Goal: Information Seeking & Learning: Learn about a topic

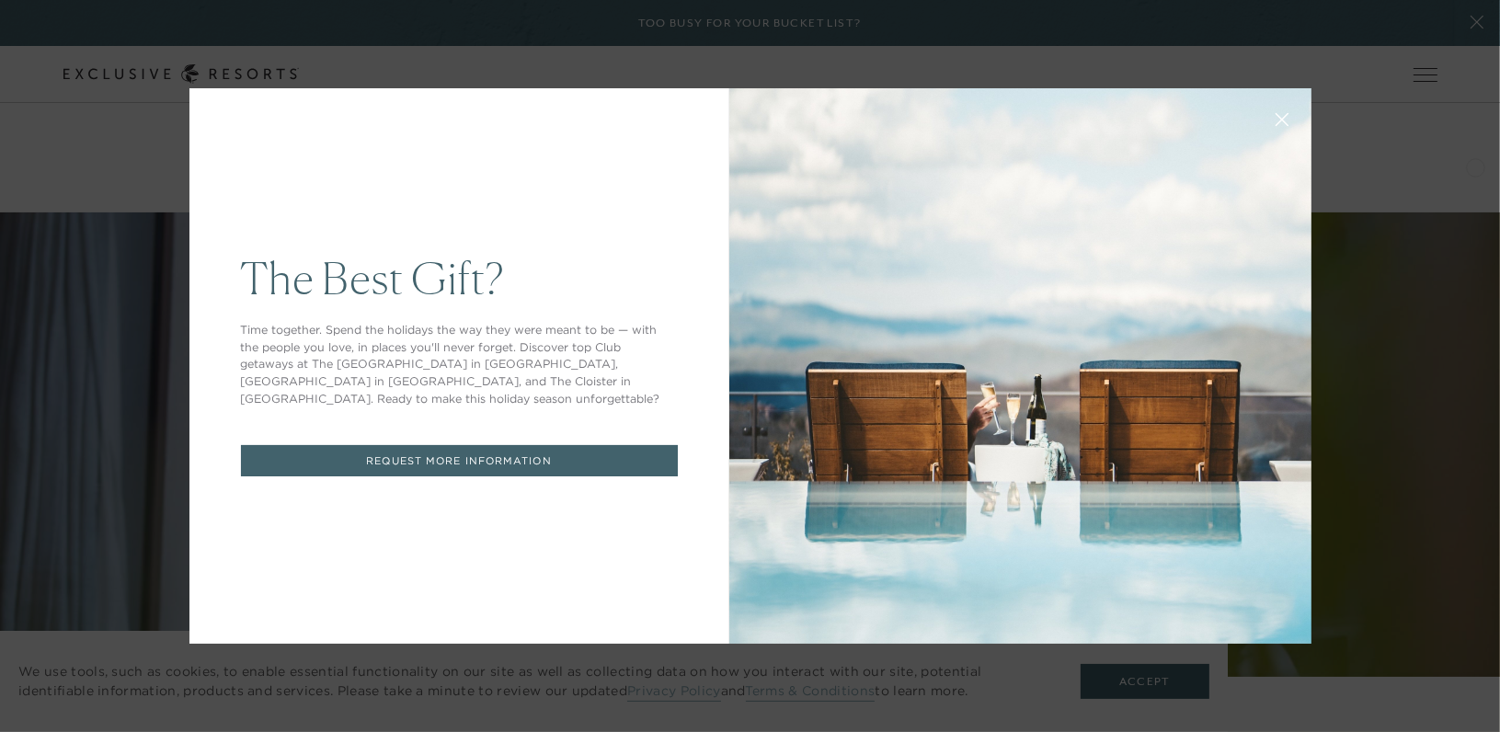
drag, startPoint x: 1493, startPoint y: 52, endPoint x: 1475, endPoint y: 166, distance: 114.6
click at [1281, 117] on button at bounding box center [1282, 118] width 44 height 44
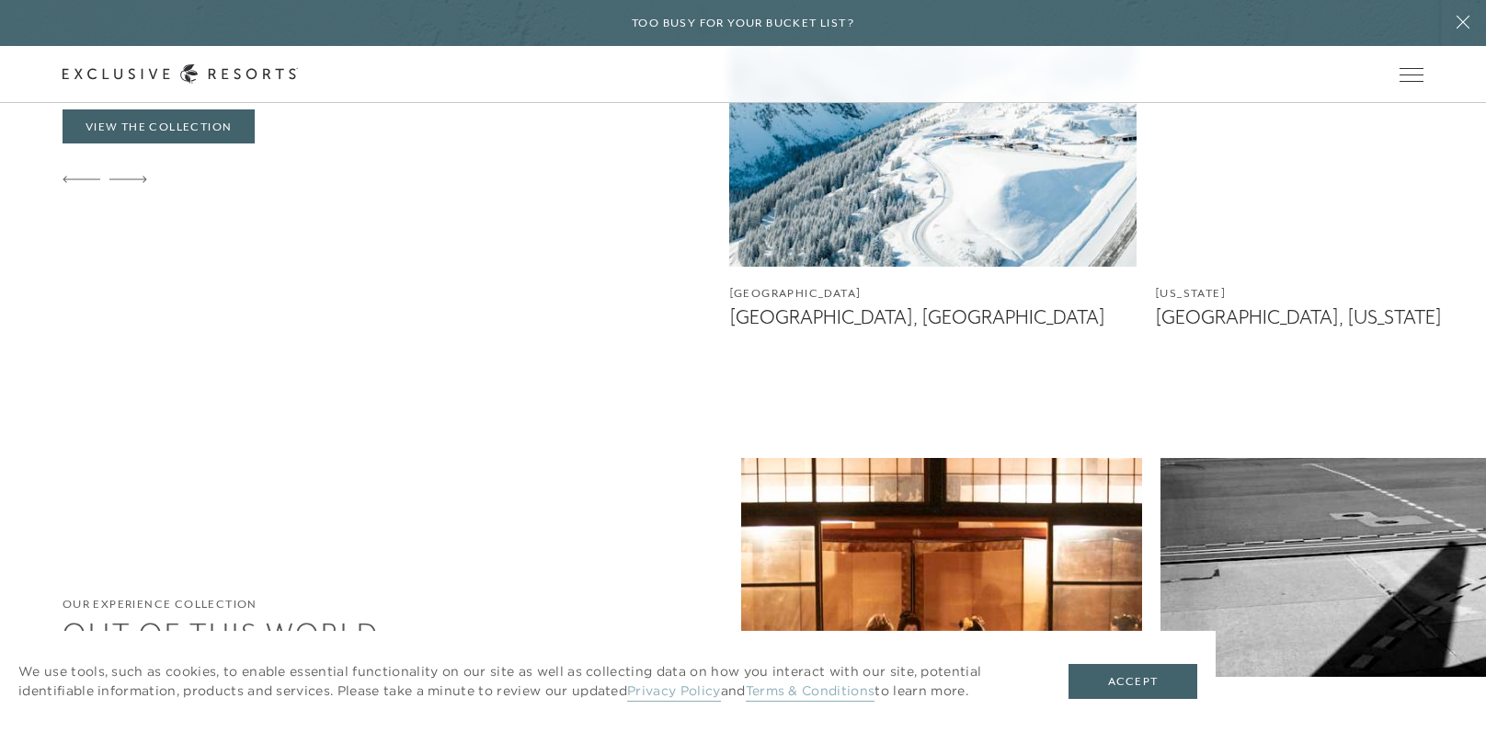
scroll to position [3939, 0]
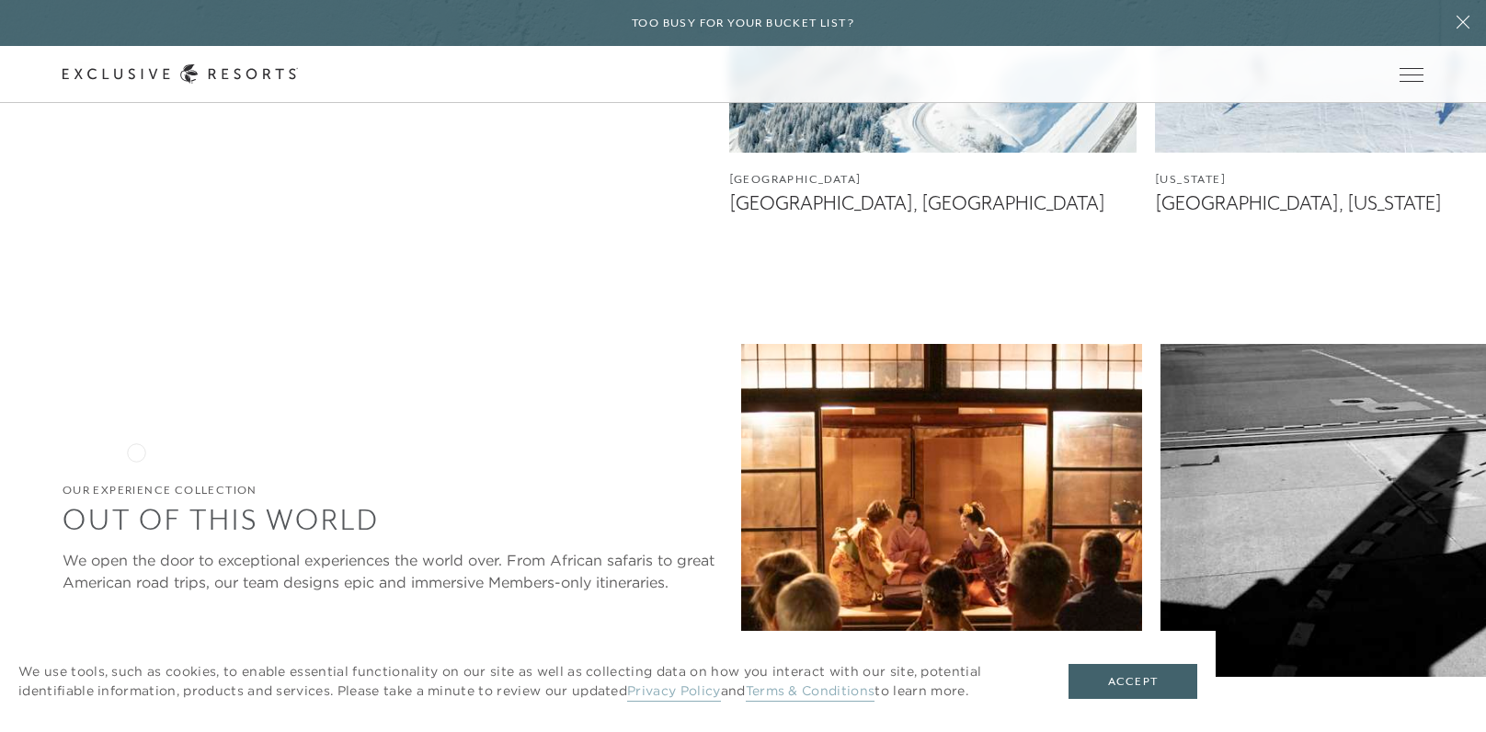
click at [136, 707] on div at bounding box center [128, 729] width 38 height 44
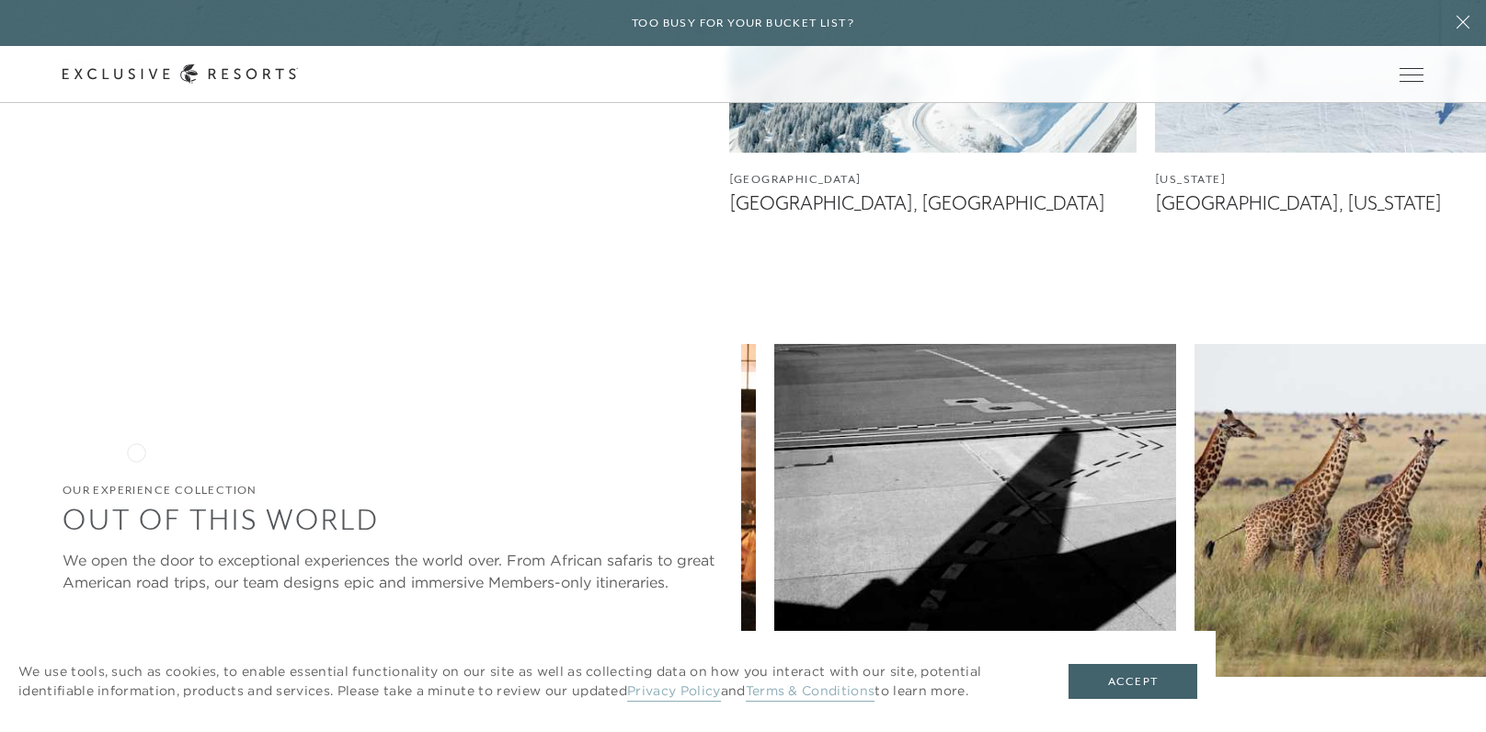
click at [136, 707] on div at bounding box center [128, 729] width 38 height 44
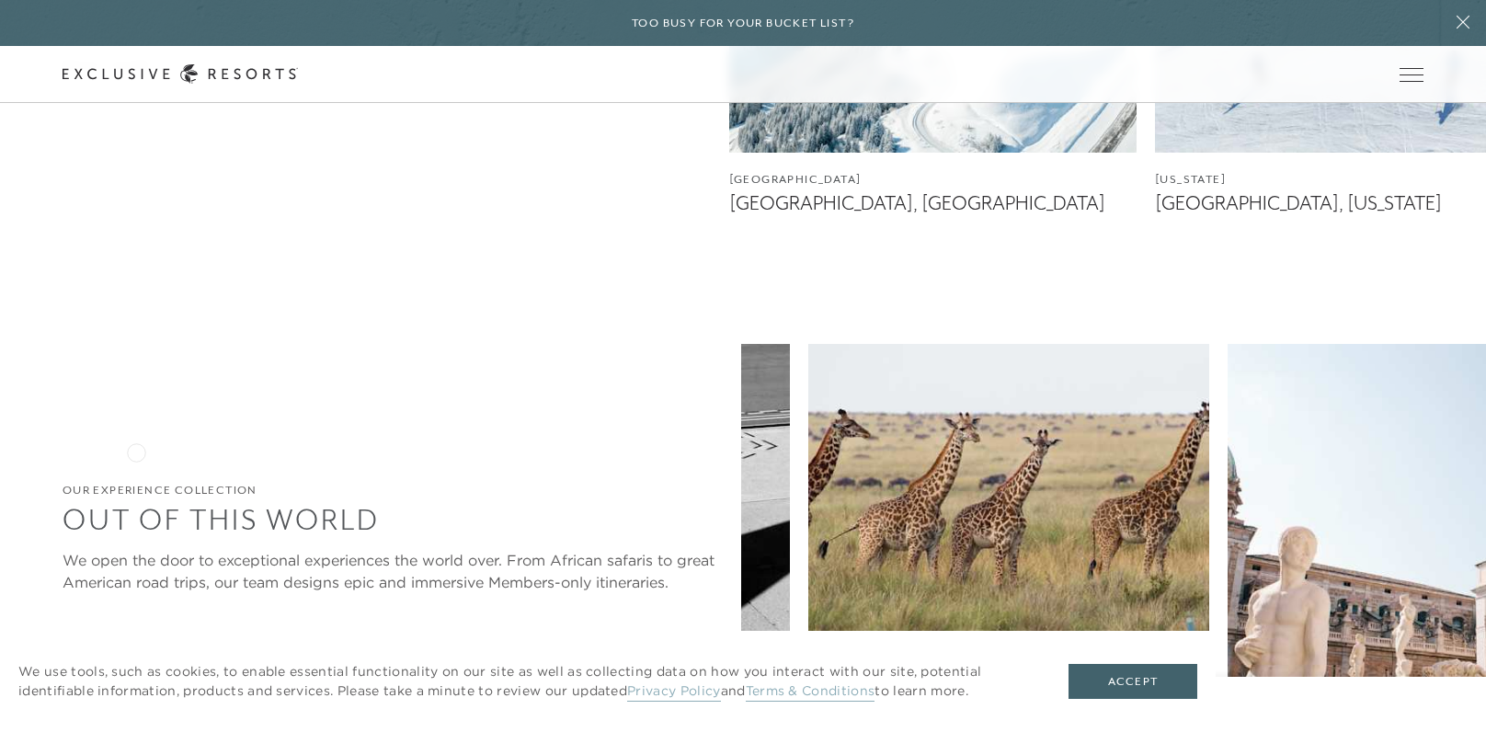
click at [136, 707] on div at bounding box center [128, 729] width 38 height 44
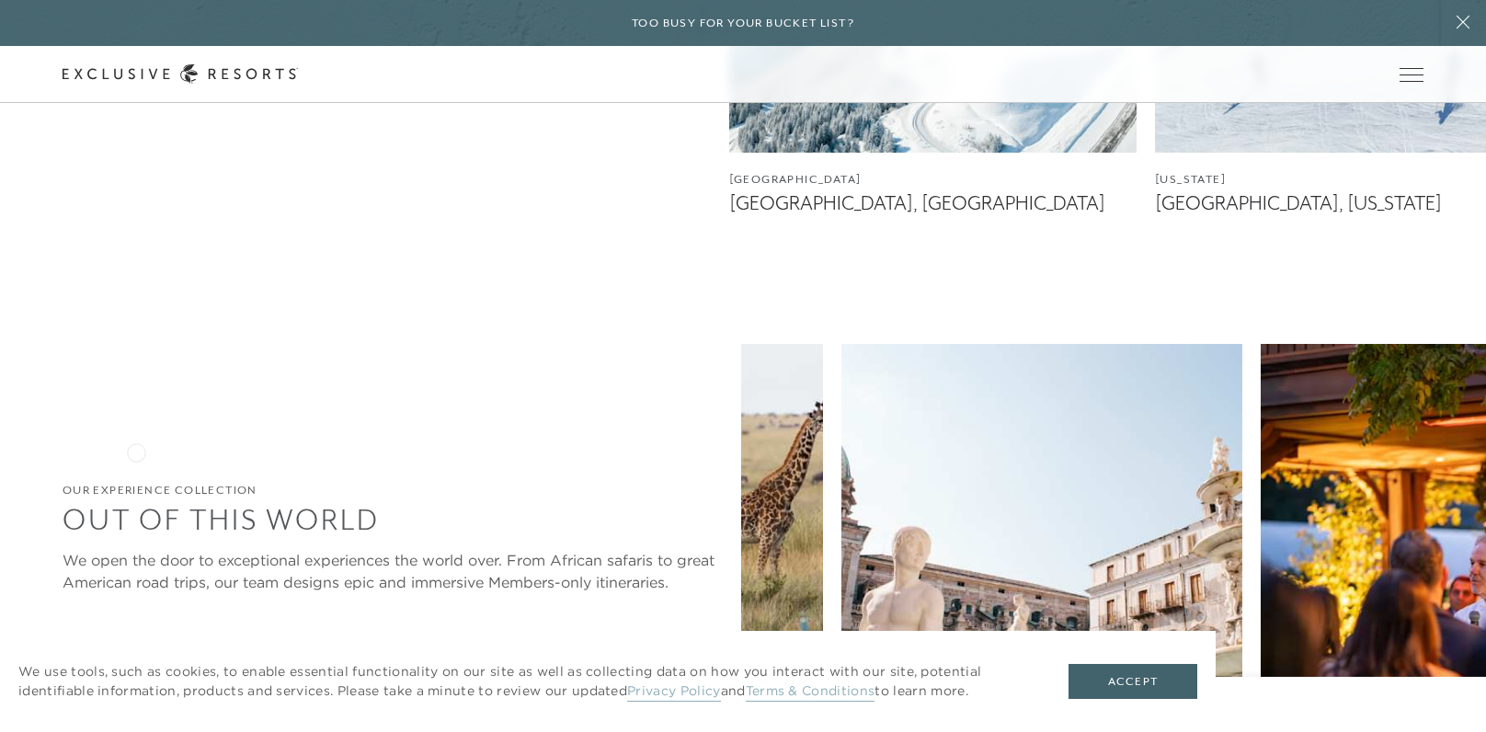
click at [136, 707] on div at bounding box center [128, 729] width 38 height 44
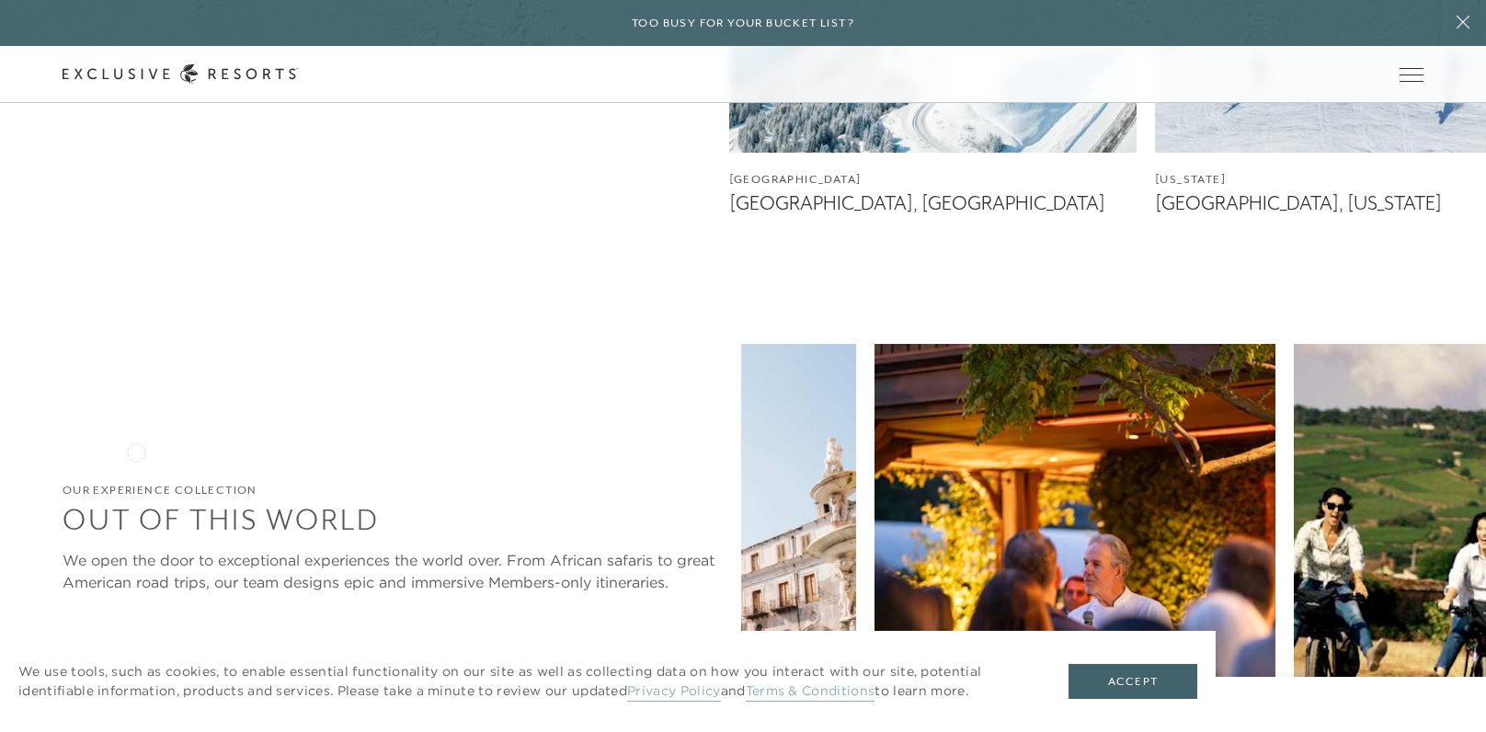
click at [136, 707] on div at bounding box center [128, 729] width 38 height 44
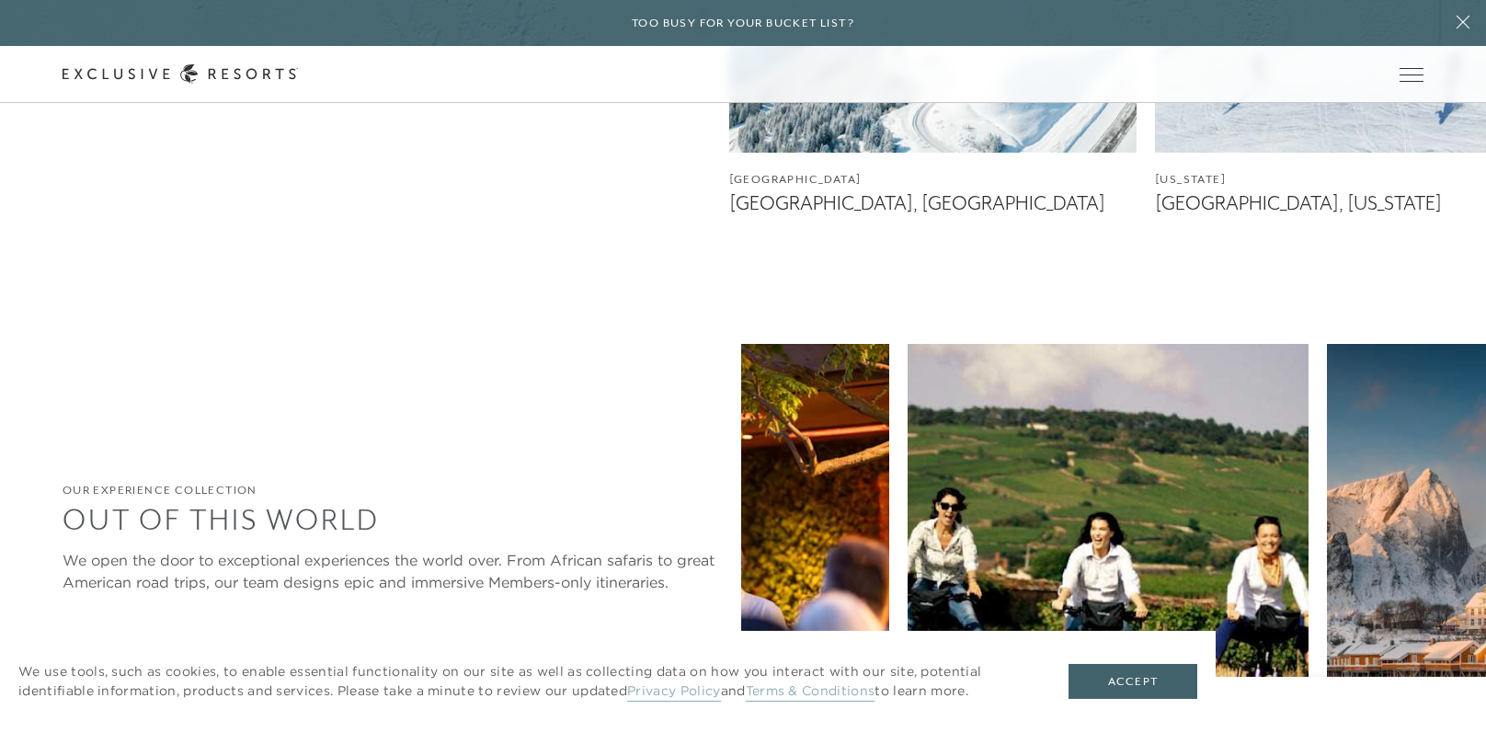
click at [136, 707] on div at bounding box center [128, 729] width 38 height 44
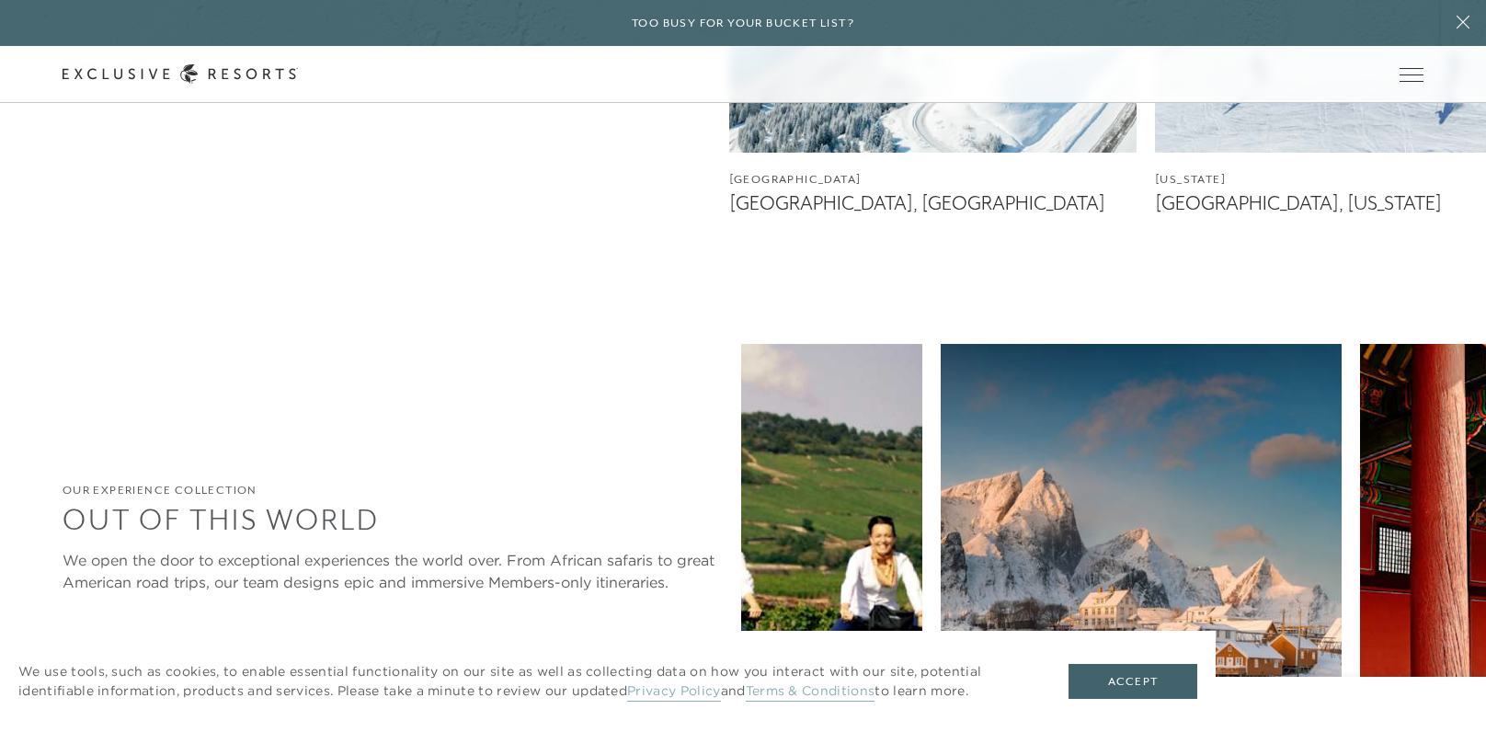
click at [136, 707] on div at bounding box center [128, 729] width 38 height 44
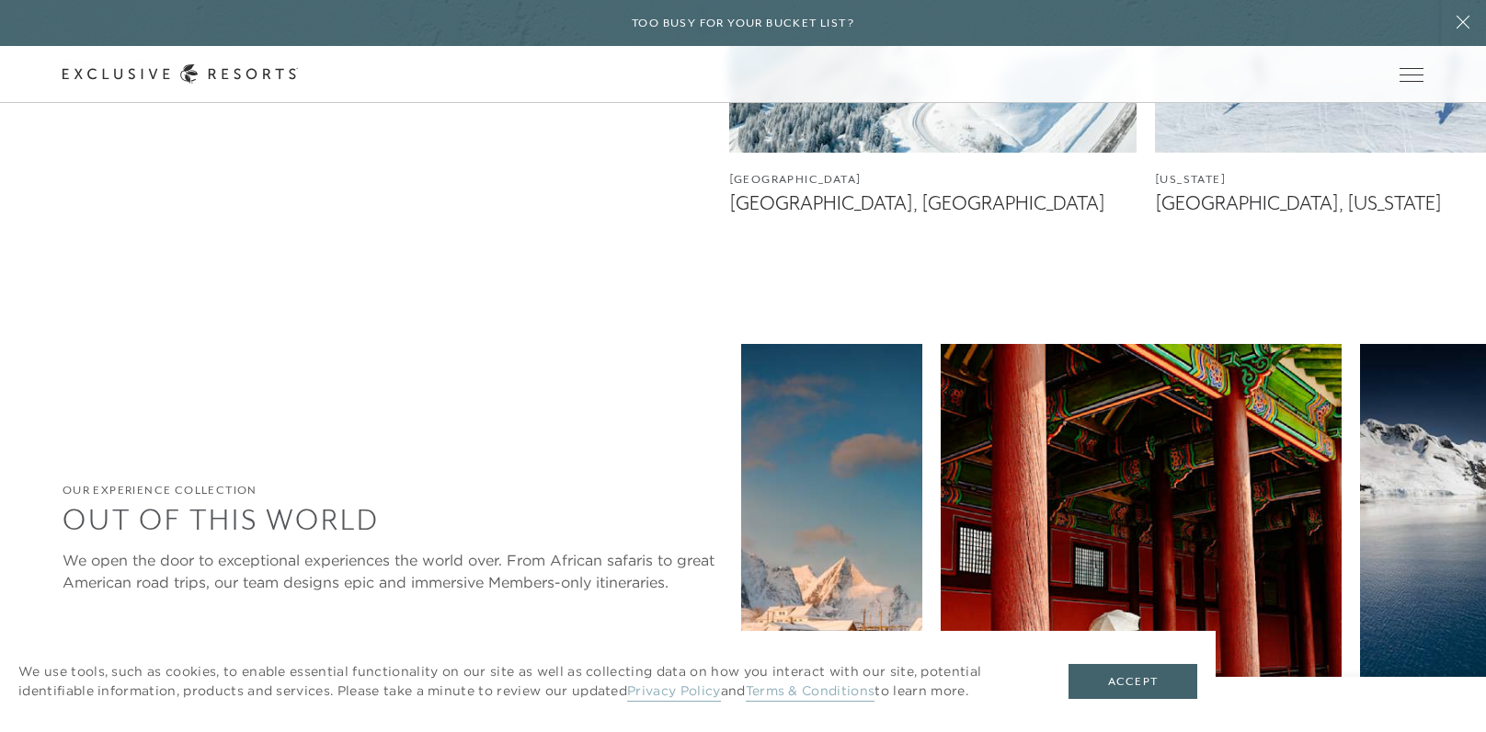
click at [136, 707] on div at bounding box center [128, 729] width 38 height 44
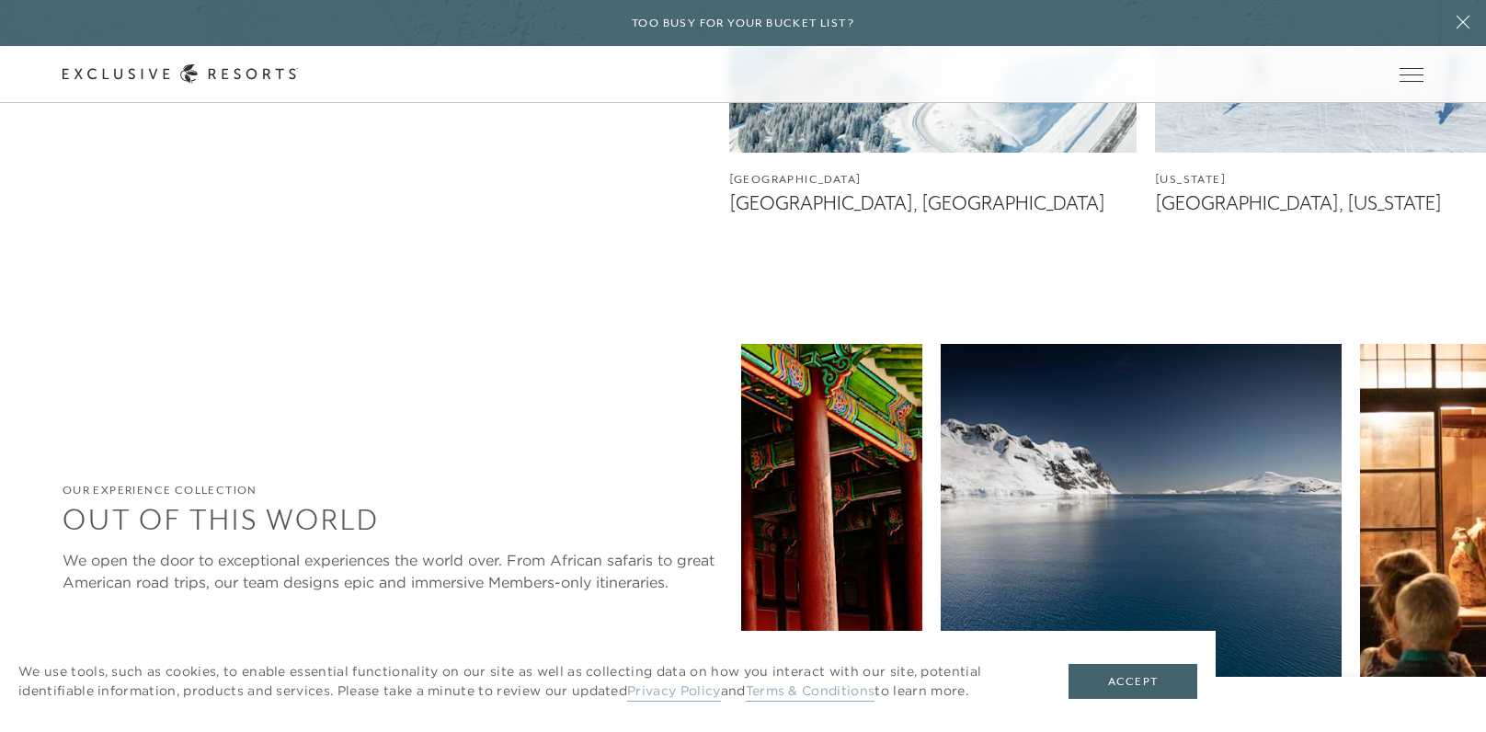
click at [136, 707] on div at bounding box center [128, 729] width 38 height 44
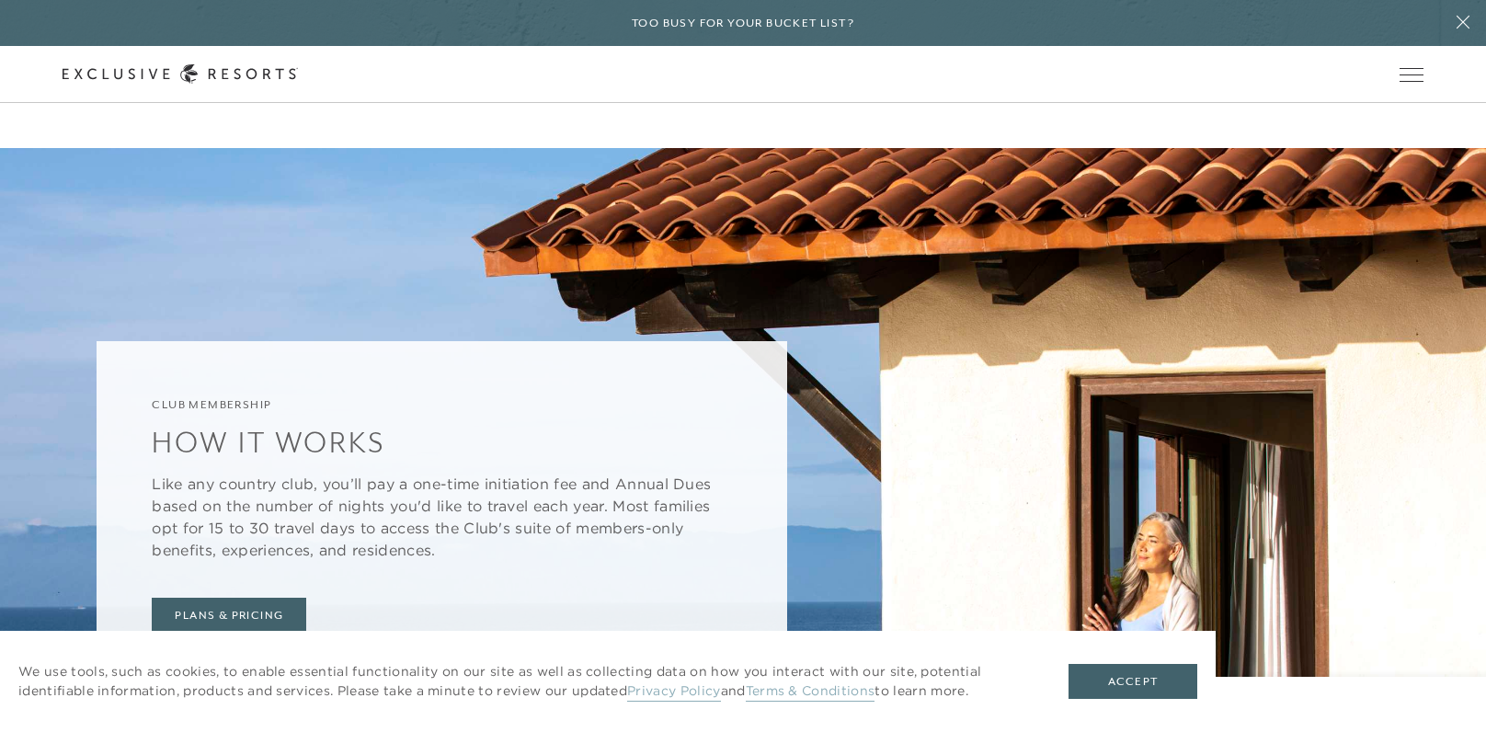
scroll to position [6147, 0]
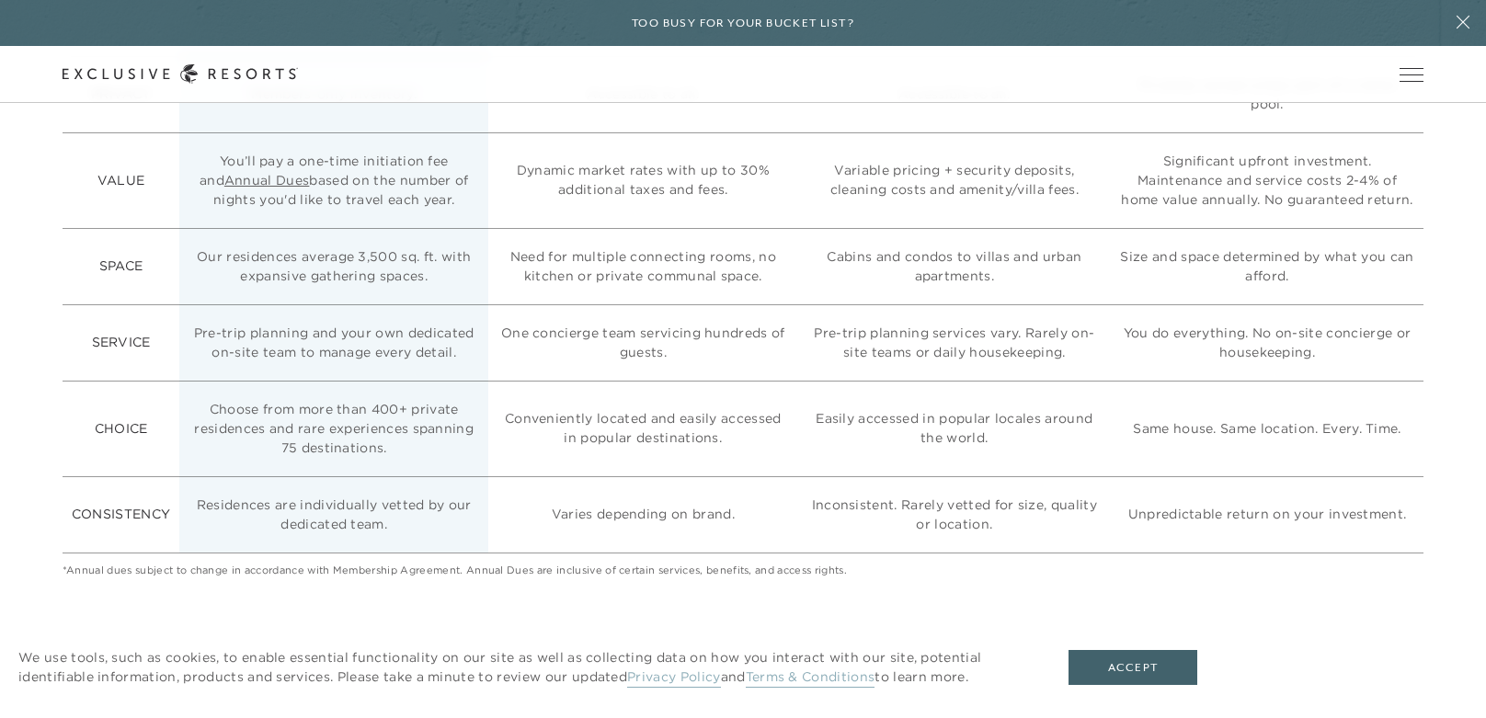
scroll to position [4807, 0]
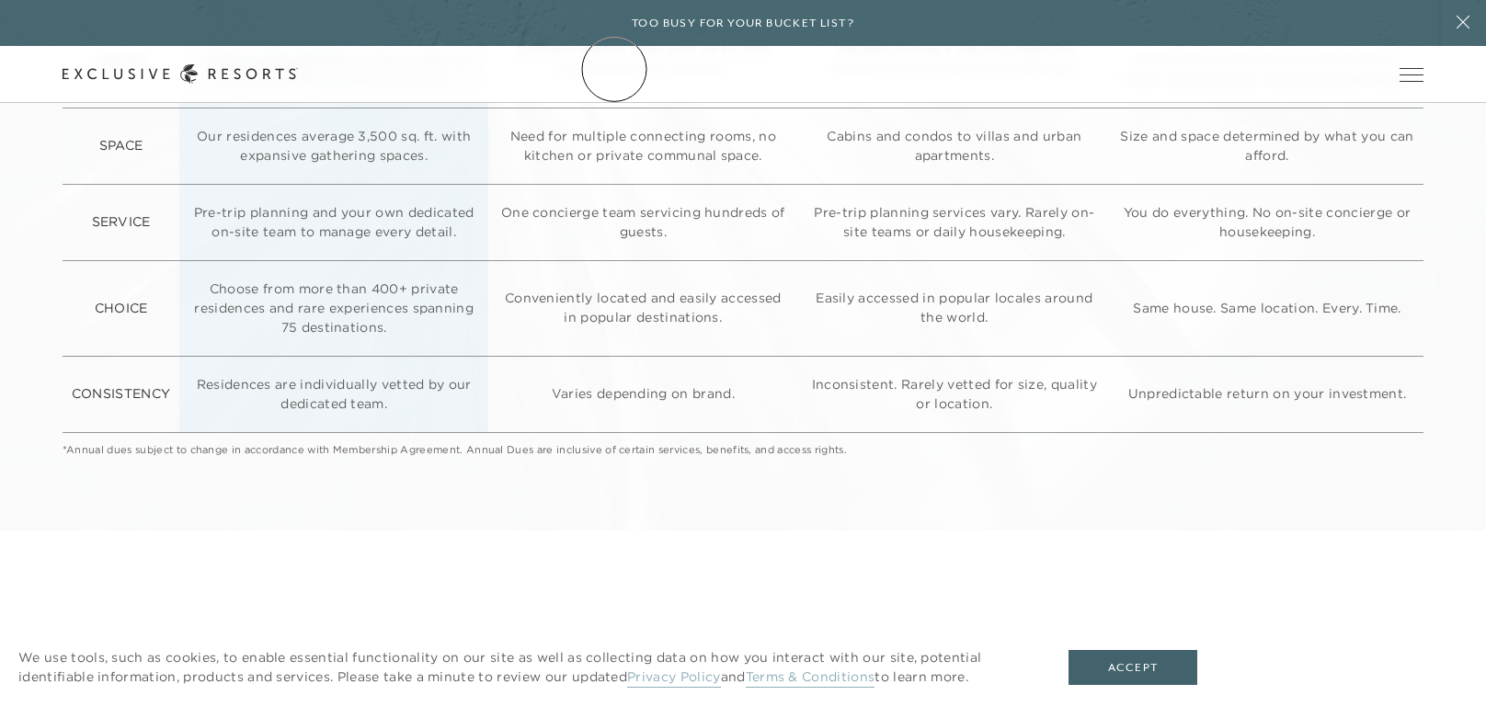
click at [0, 0] on link "The Collection" at bounding box center [0, 0] width 0 height 0
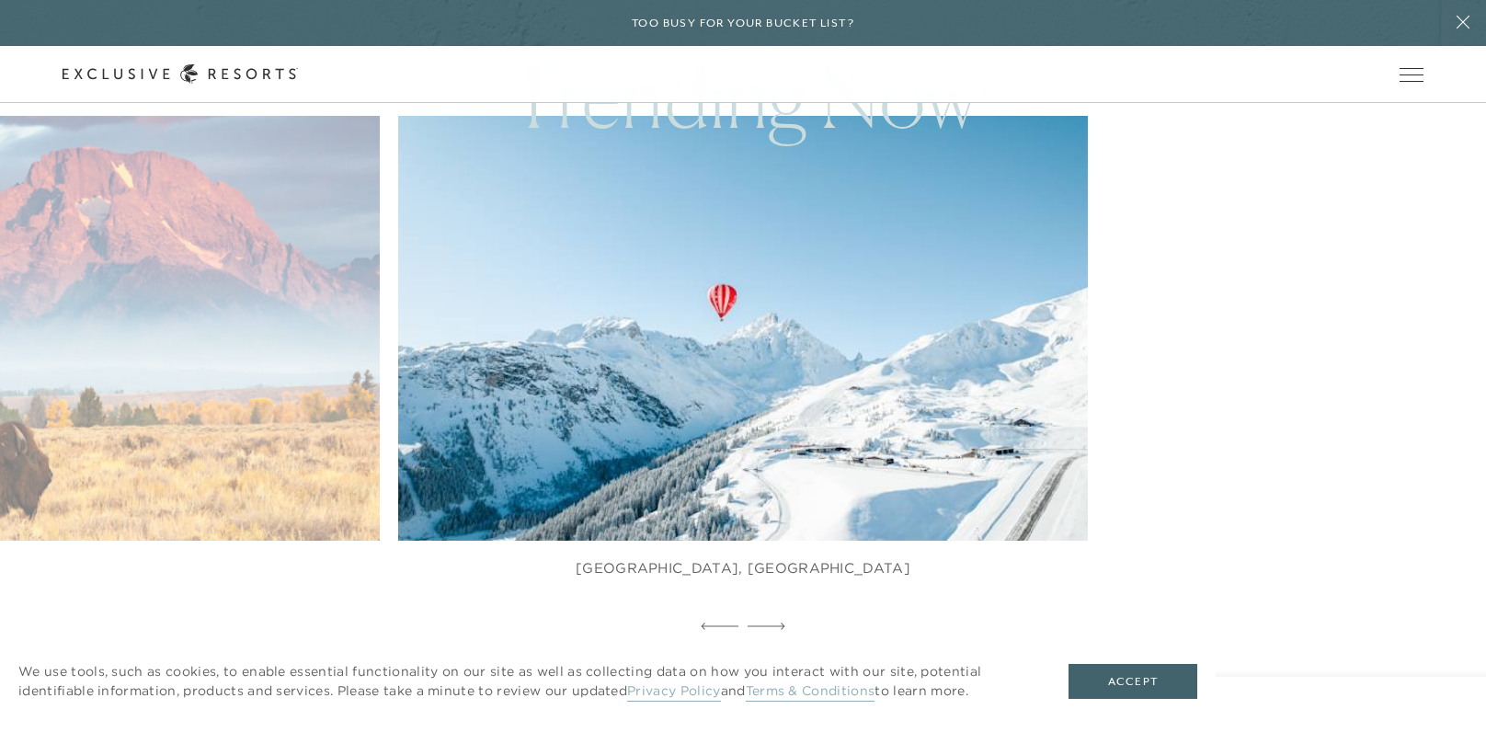
scroll to position [1070, 0]
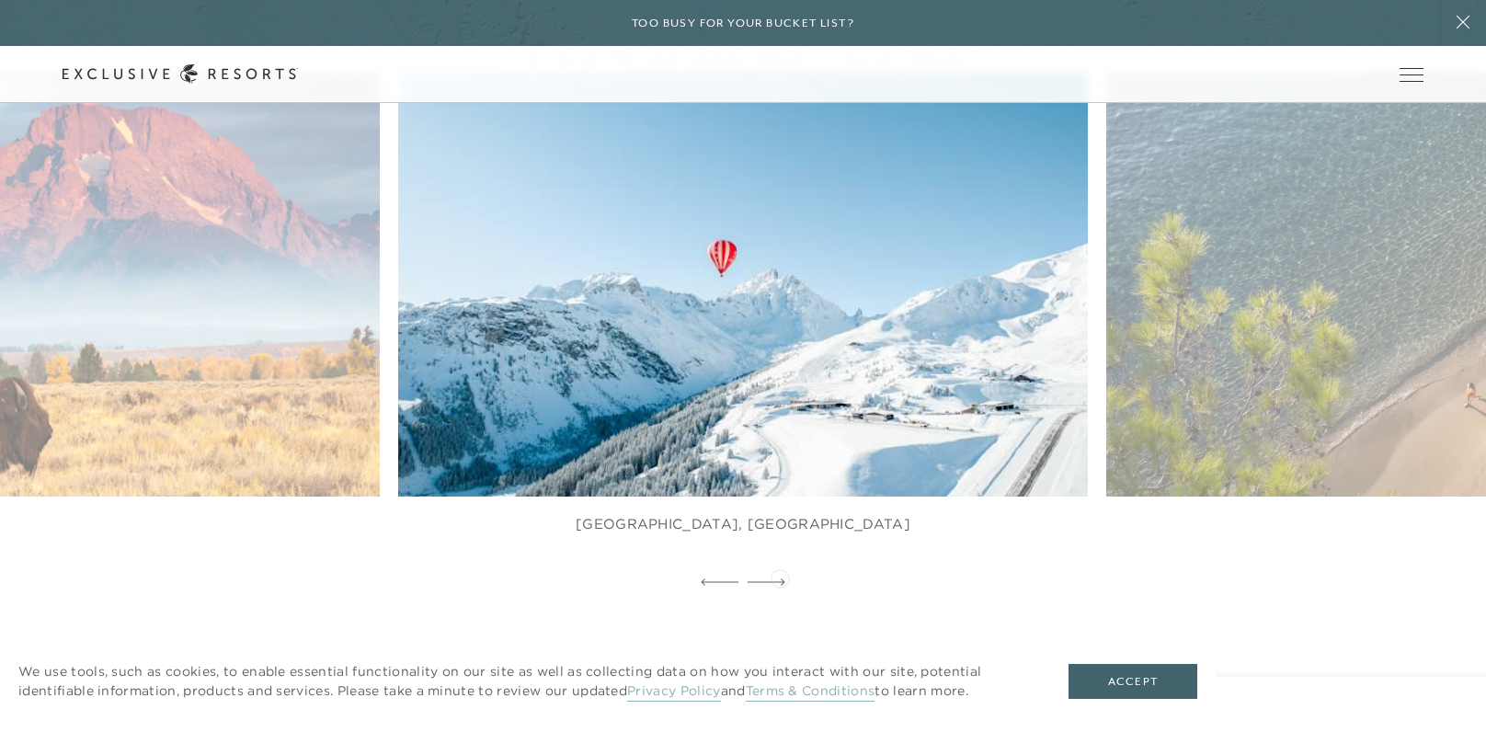
click at [780, 577] on div at bounding box center [767, 583] width 38 height 28
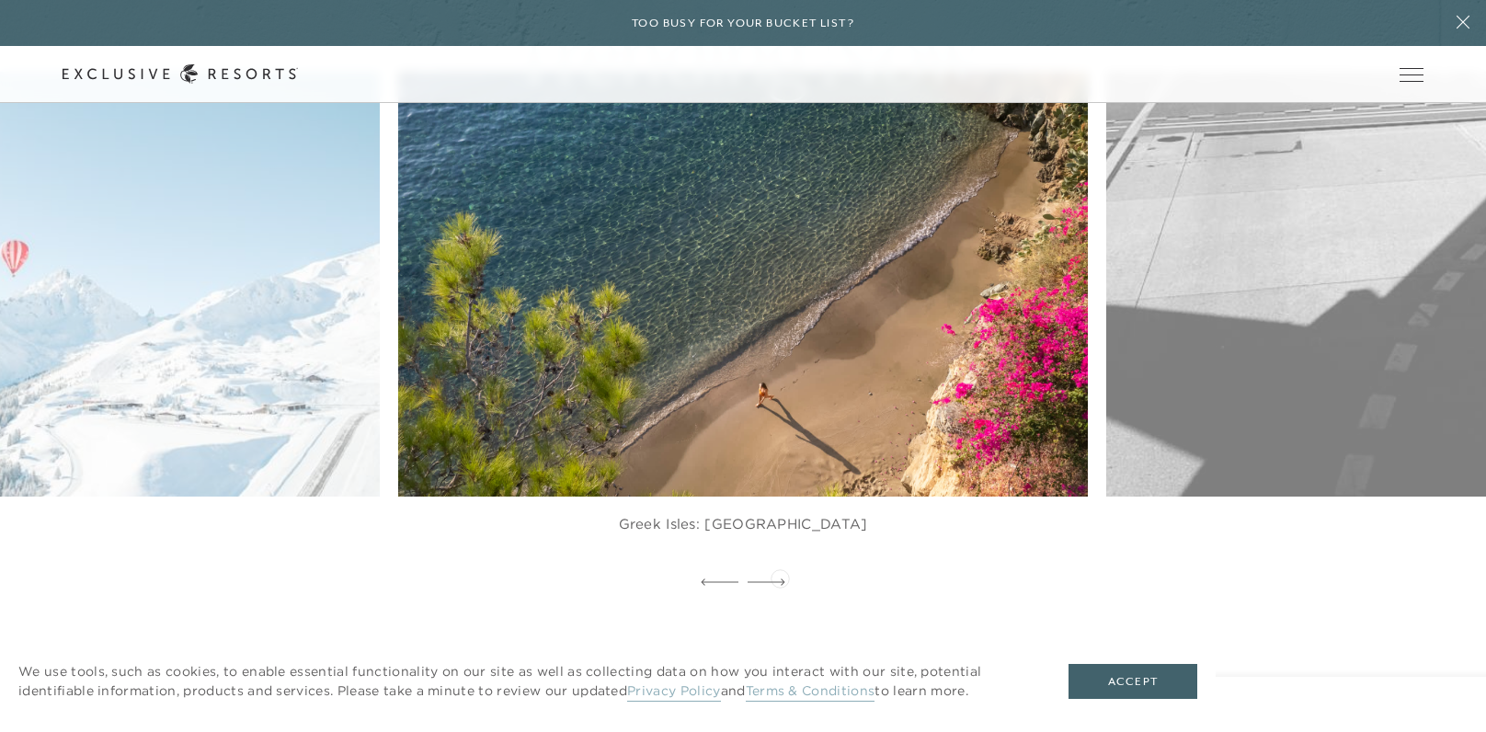
click at [780, 577] on div at bounding box center [767, 583] width 38 height 28
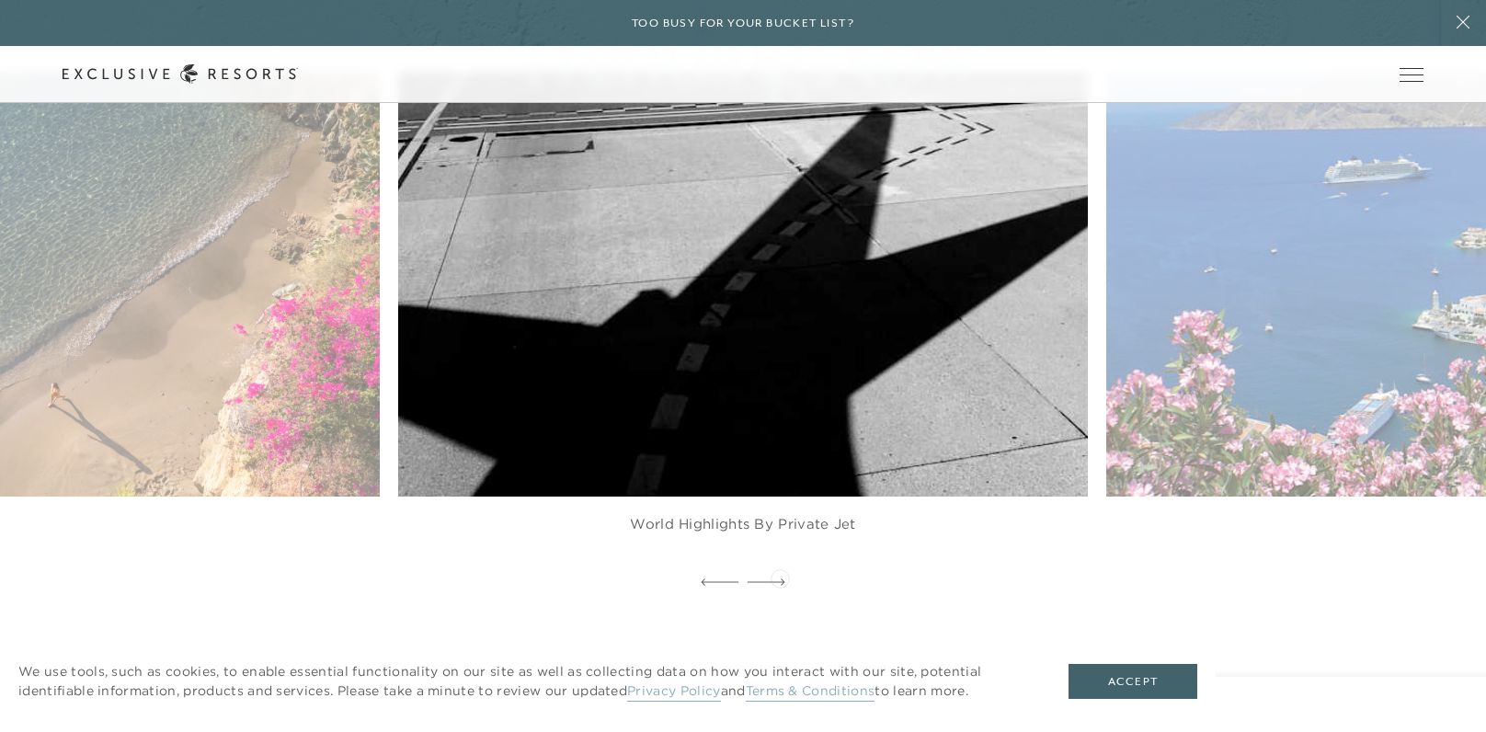
click at [780, 577] on div at bounding box center [767, 583] width 38 height 28
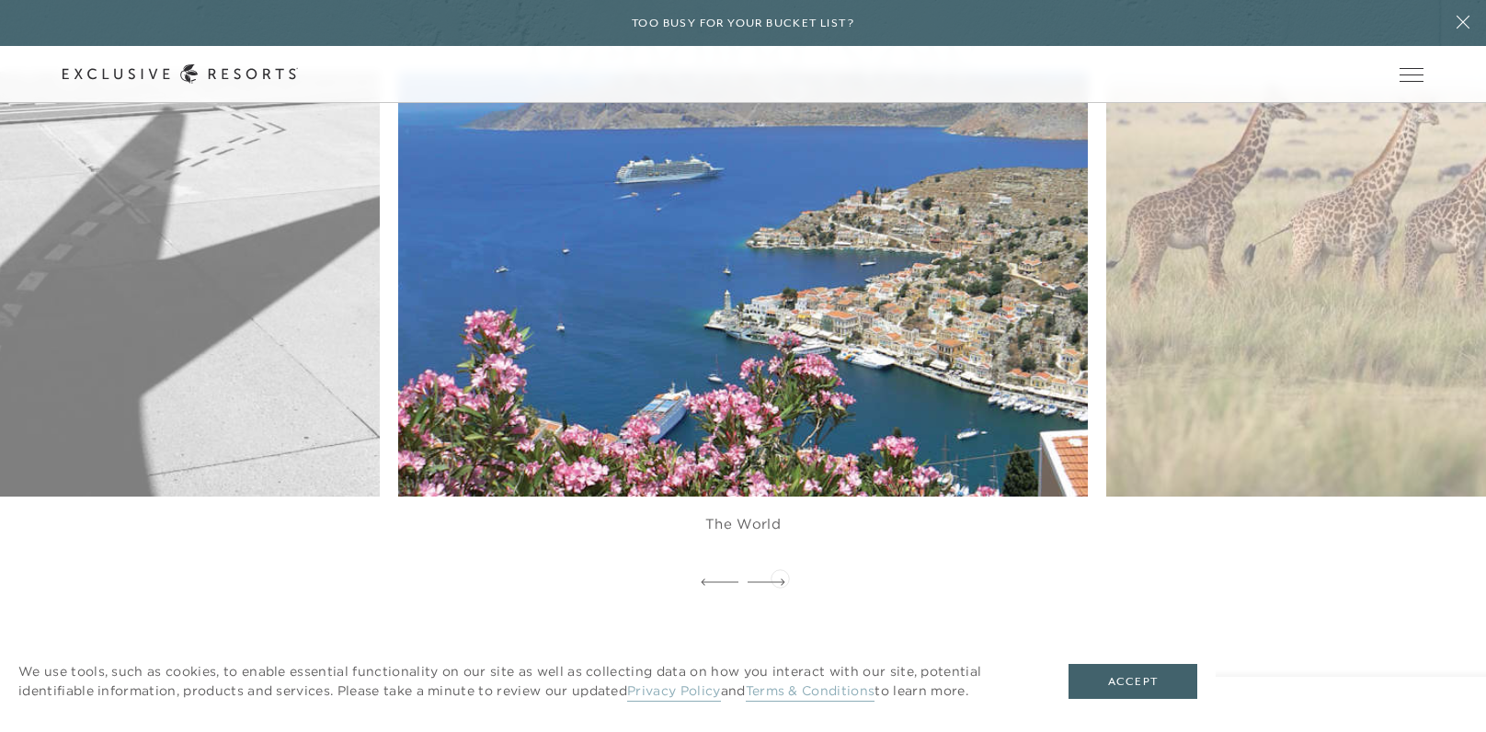
click at [780, 577] on div at bounding box center [767, 583] width 38 height 28
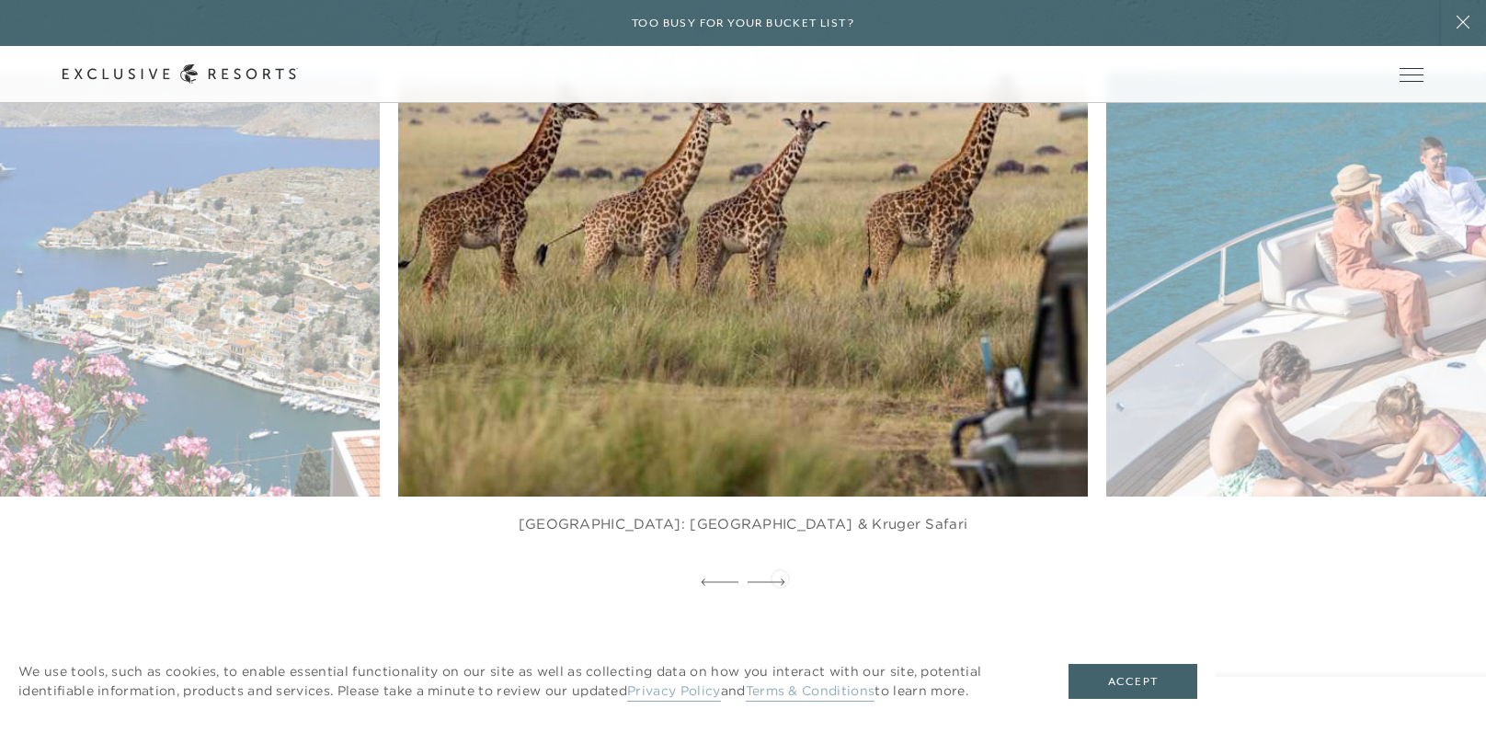
click at [780, 577] on div at bounding box center [767, 583] width 38 height 28
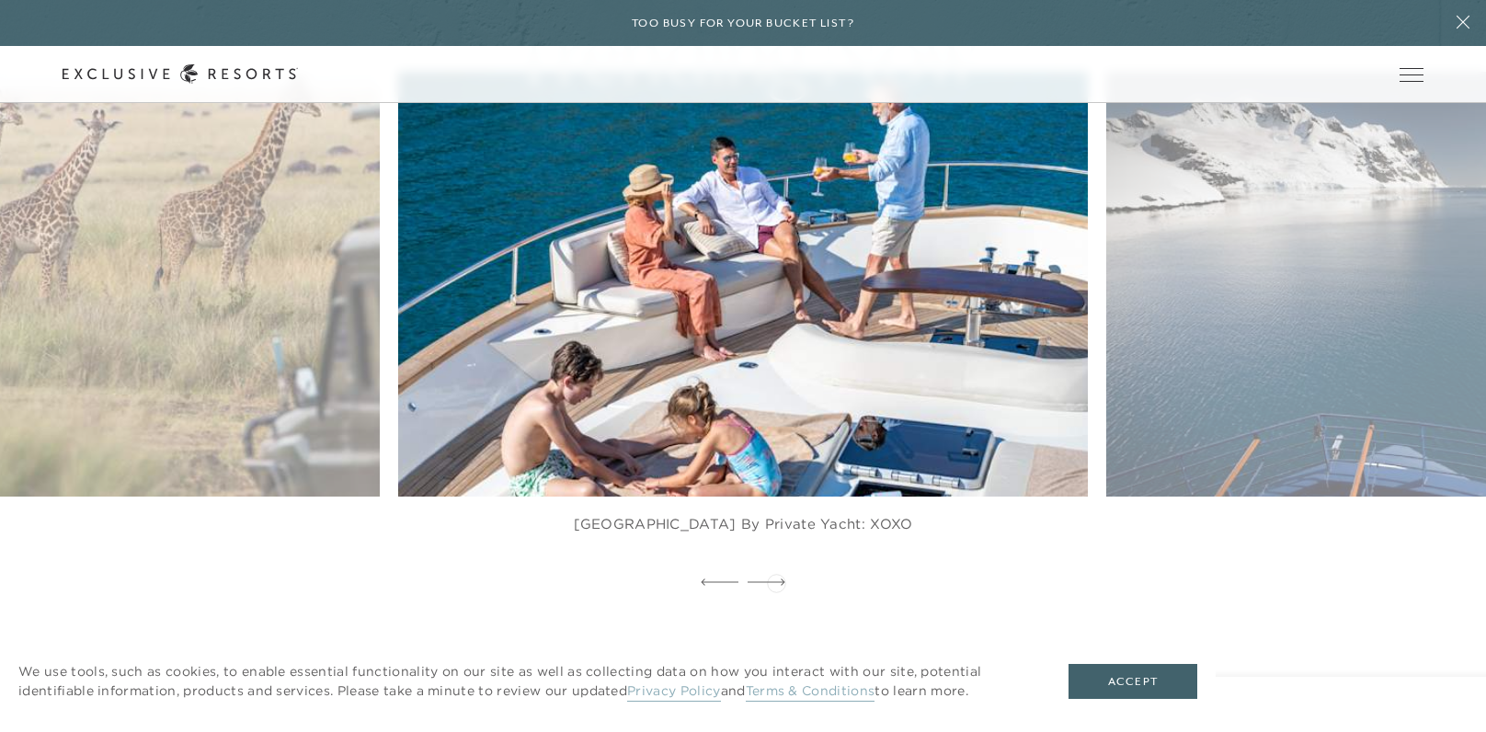
click at [776, 581] on icon at bounding box center [767, 581] width 38 height 7
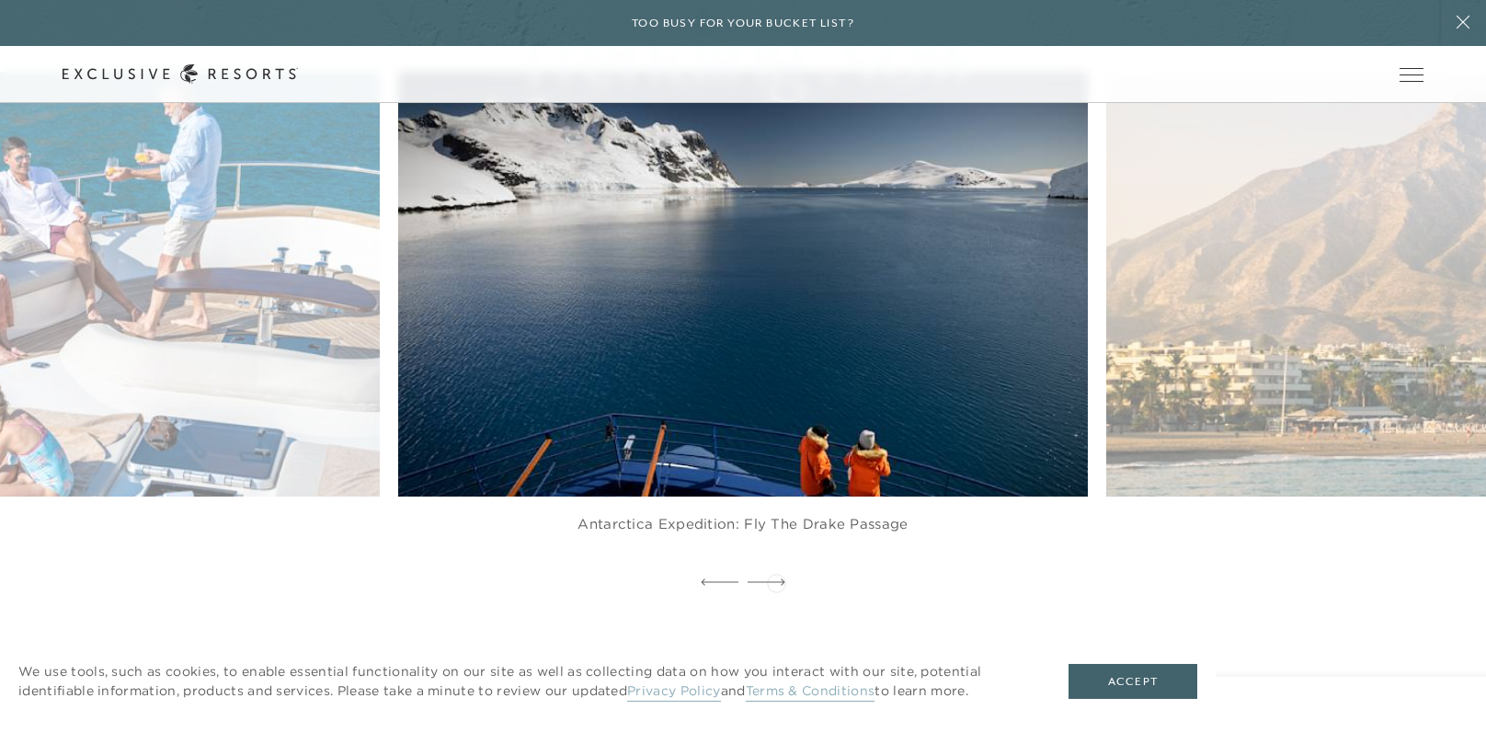
click at [776, 581] on icon at bounding box center [767, 581] width 38 height 7
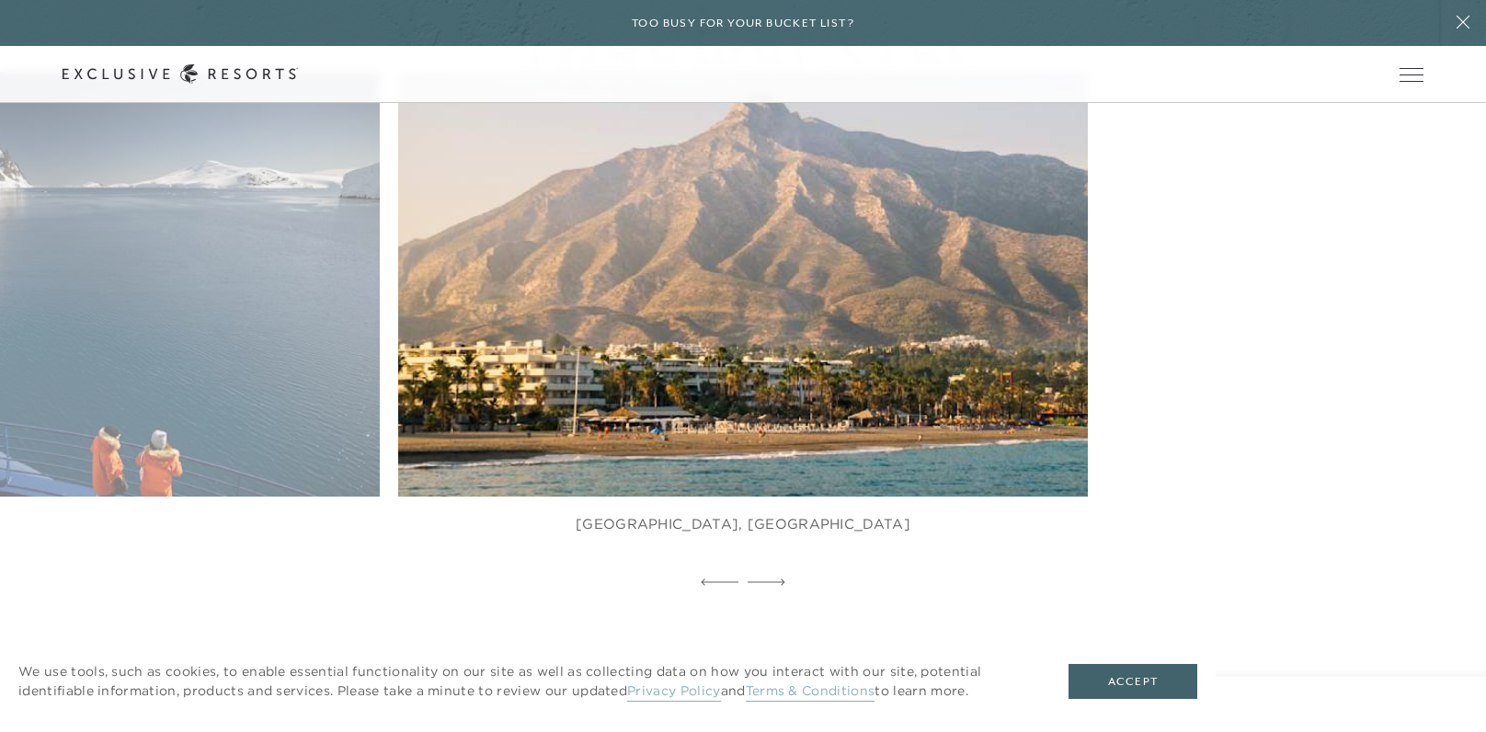
click at [787, 401] on img at bounding box center [765, 284] width 759 height 467
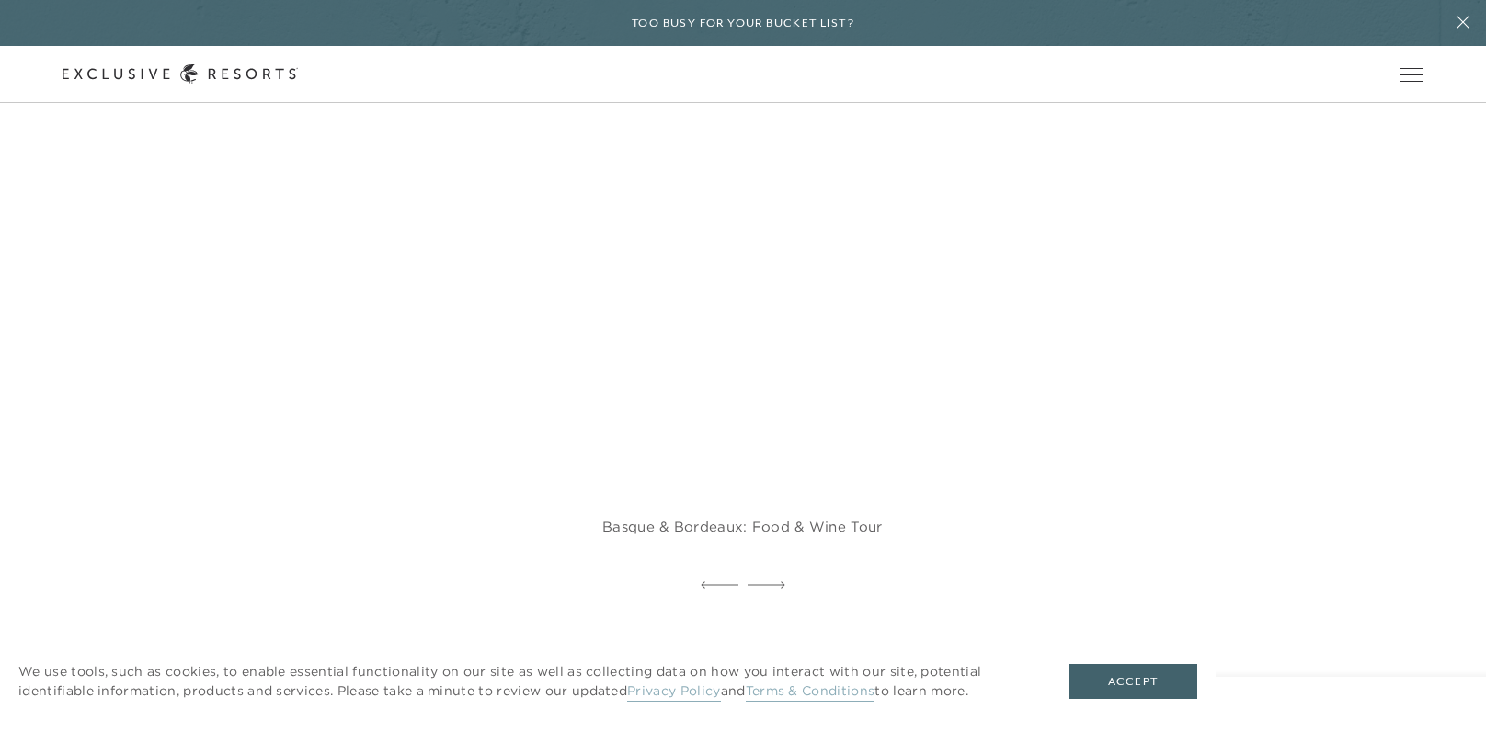
scroll to position [3982, 0]
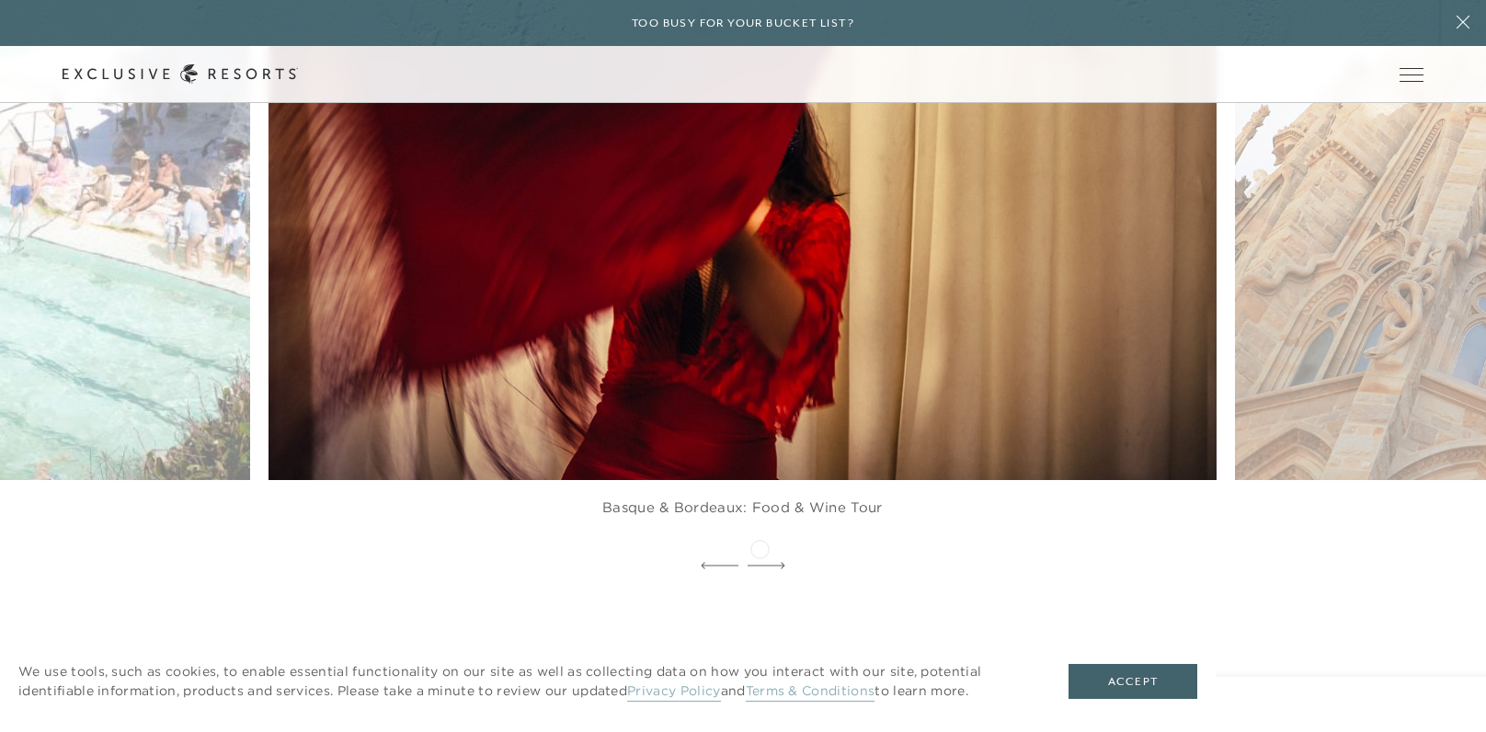
click at [760, 562] on icon at bounding box center [767, 565] width 38 height 7
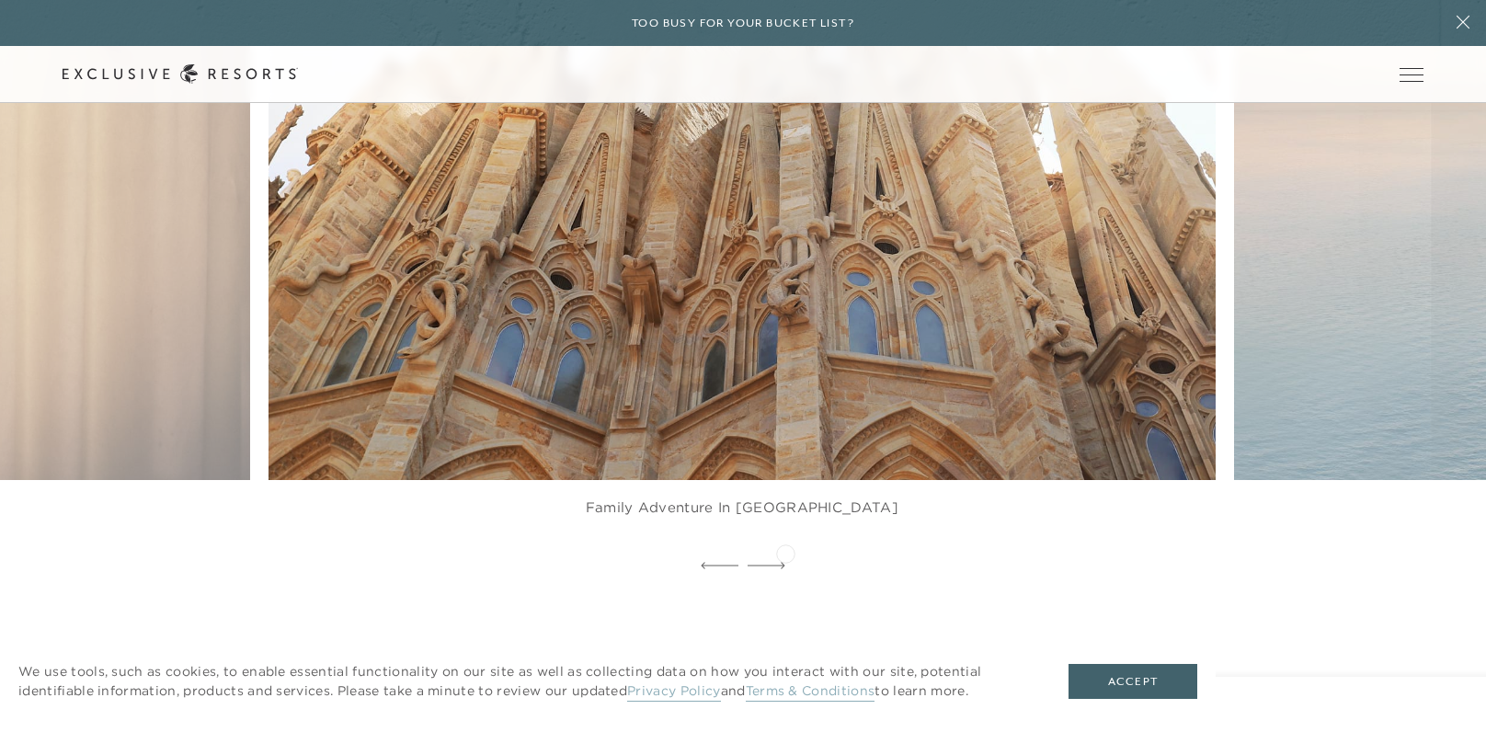
click at [785, 553] on div at bounding box center [743, 567] width 1486 height 28
click at [776, 562] on icon at bounding box center [767, 565] width 38 height 7
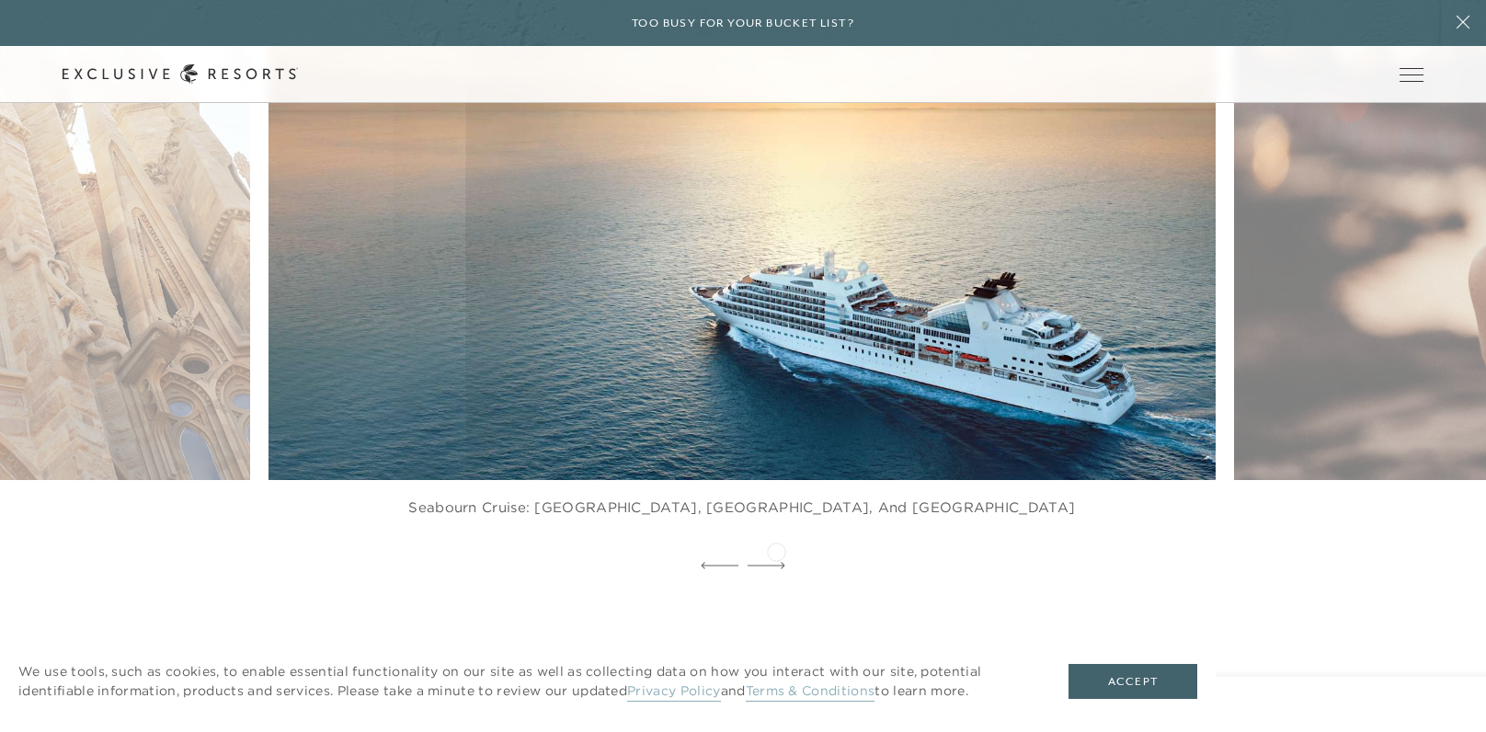
click at [776, 562] on icon at bounding box center [767, 565] width 38 height 7
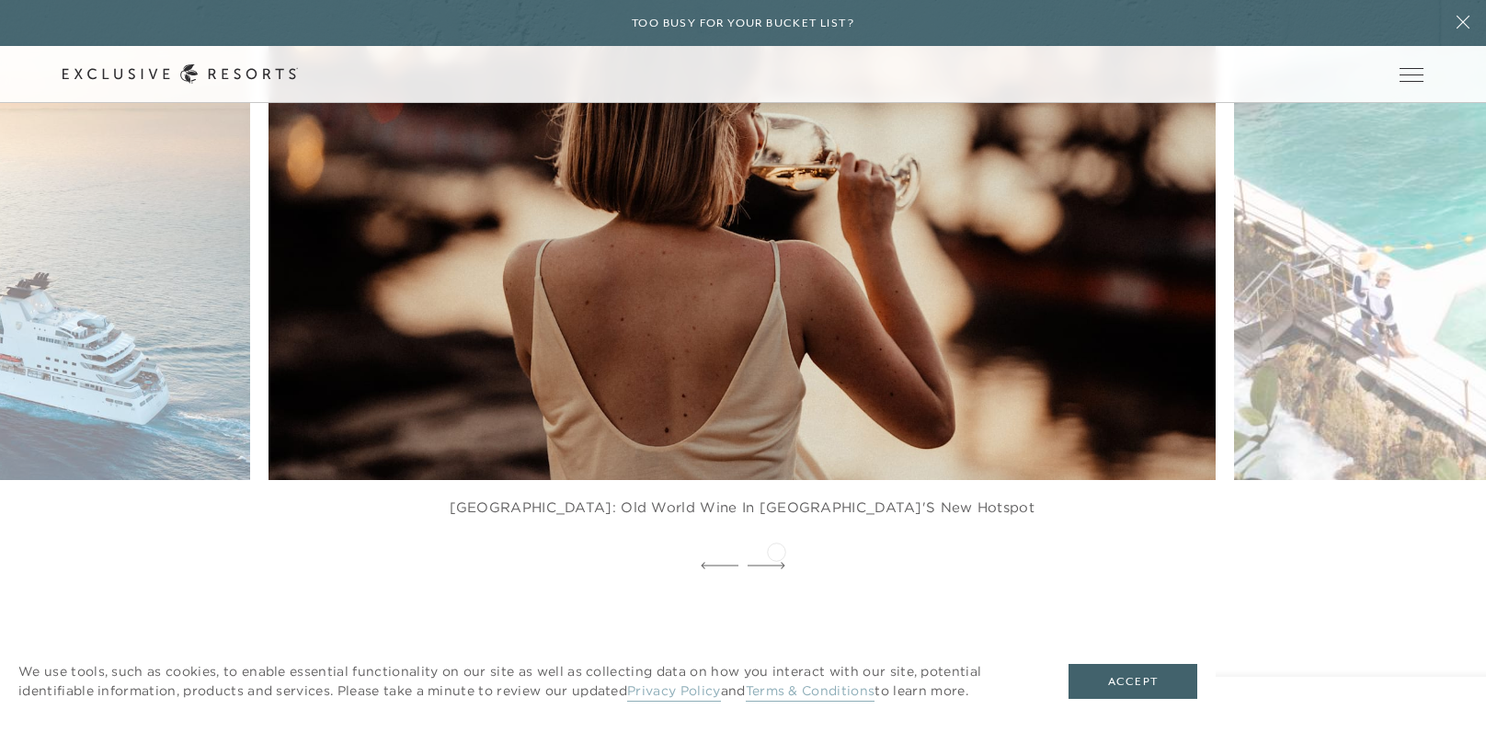
click at [776, 562] on icon at bounding box center [767, 565] width 38 height 7
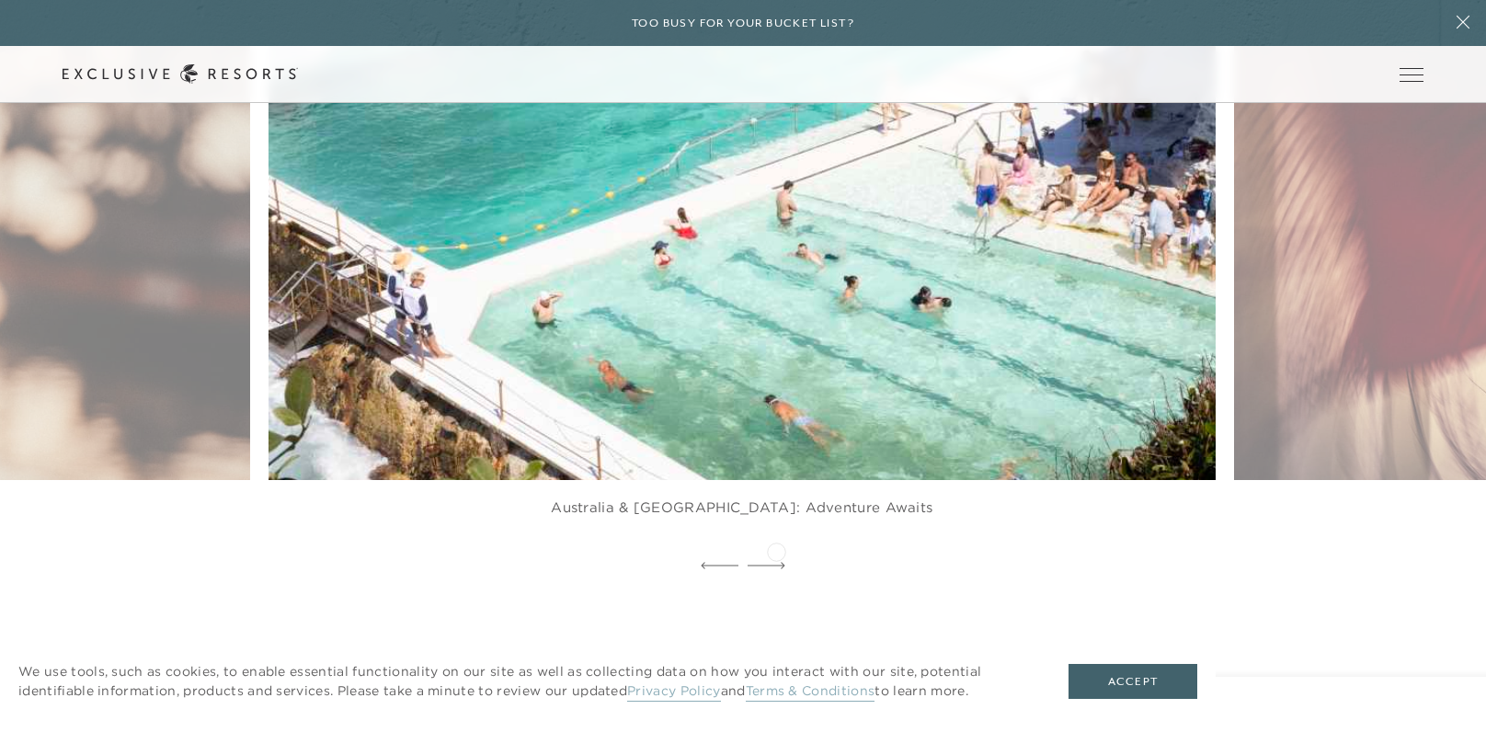
click at [776, 562] on icon at bounding box center [767, 565] width 38 height 7
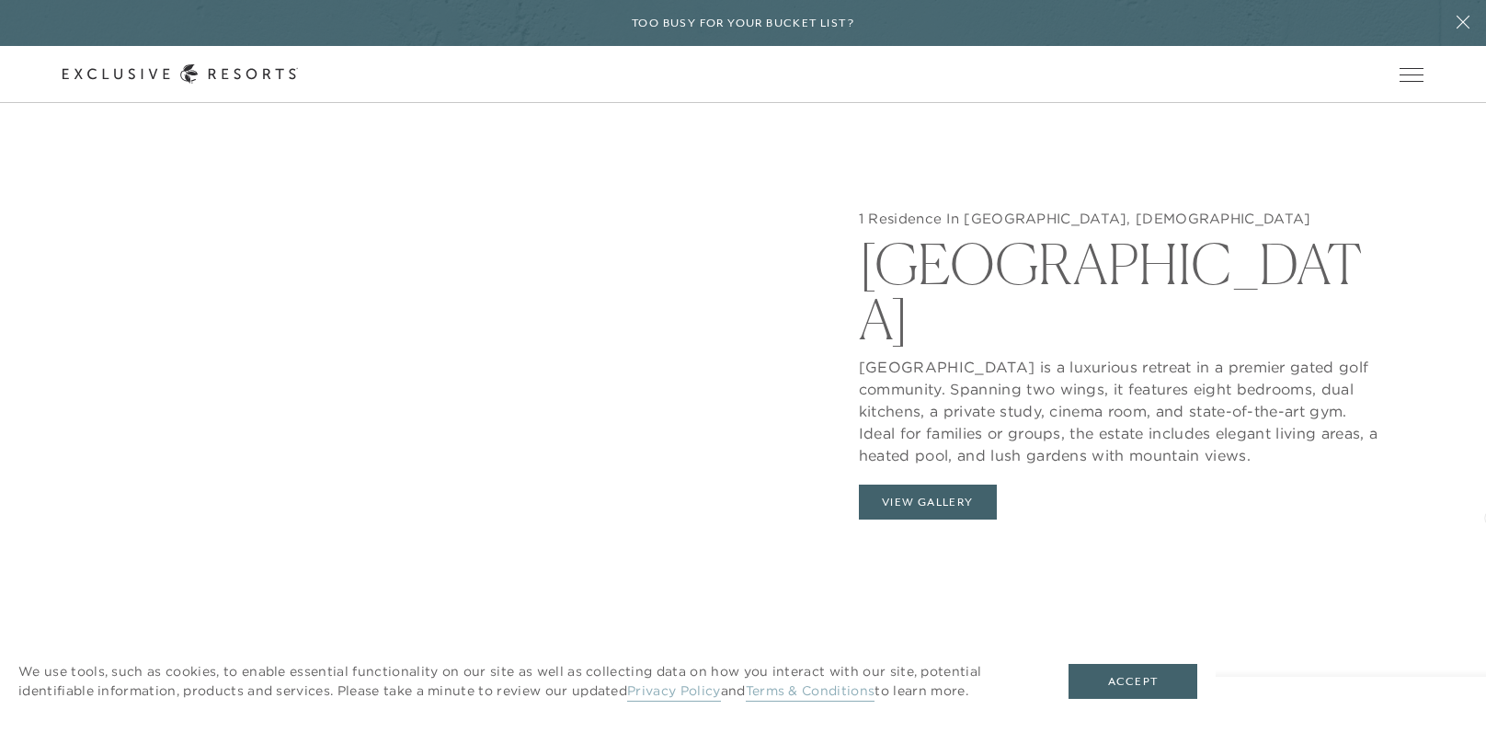
scroll to position [1920, 0]
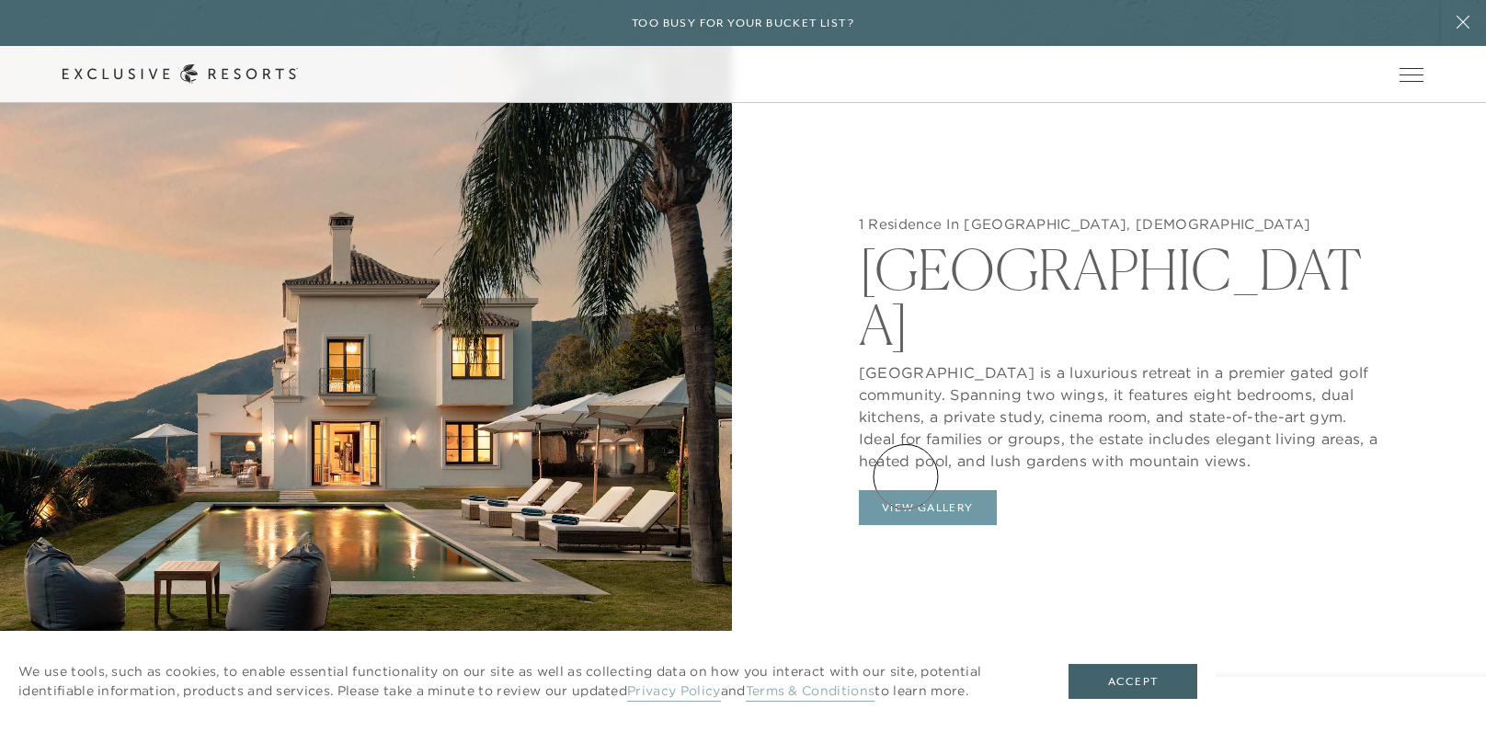
click at [907, 490] on button "View Gallery" at bounding box center [928, 507] width 138 height 35
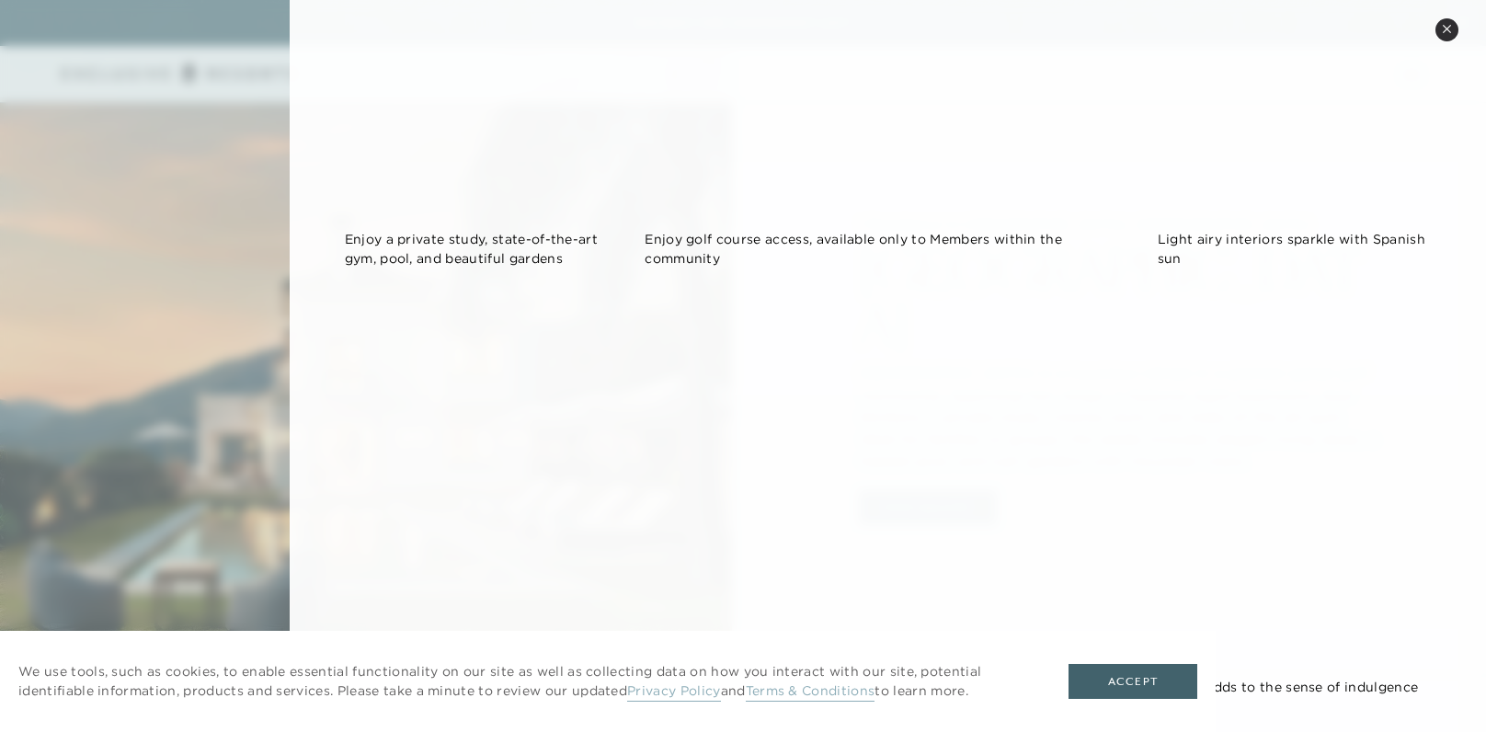
scroll to position [2673, 0]
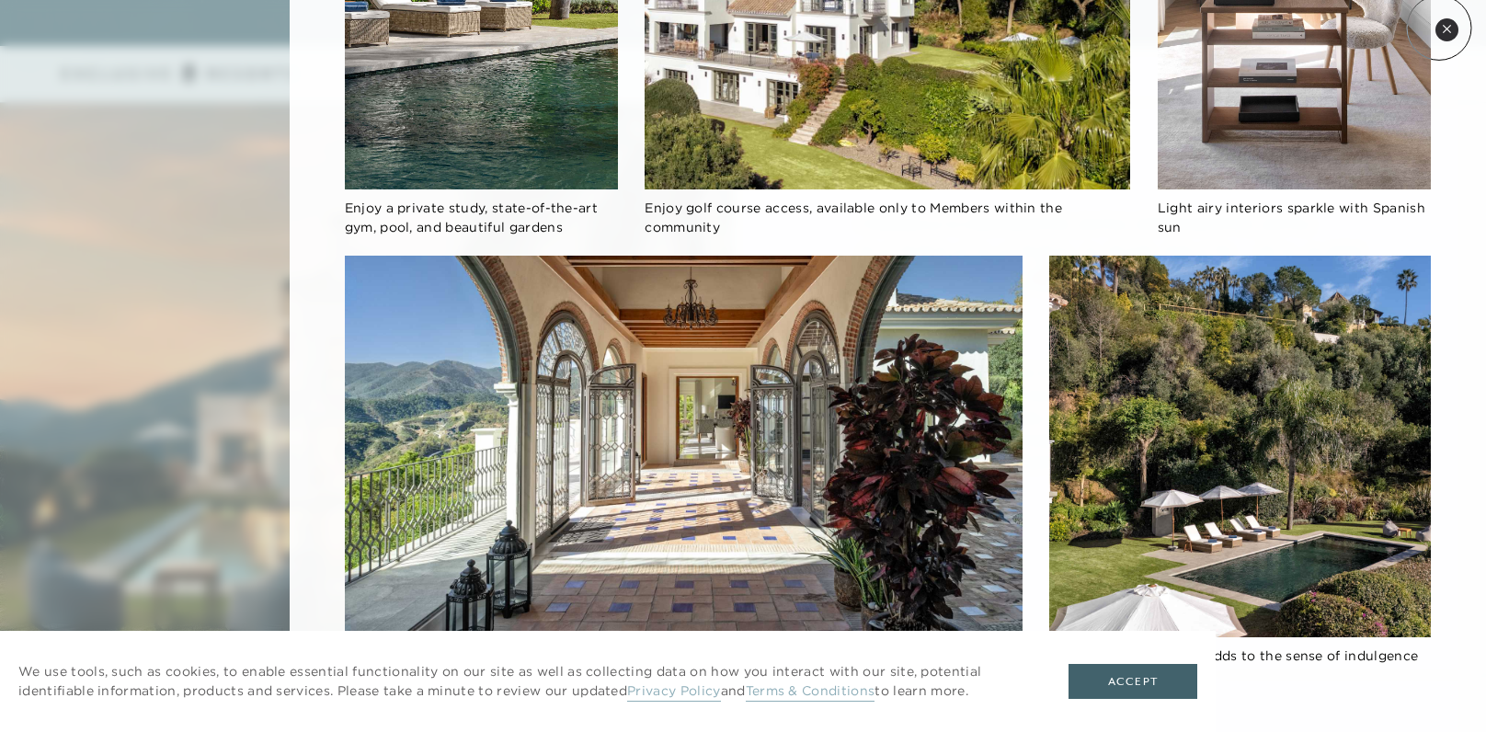
click at [1439, 29] on button "Close quickview" at bounding box center [1446, 29] width 23 height 23
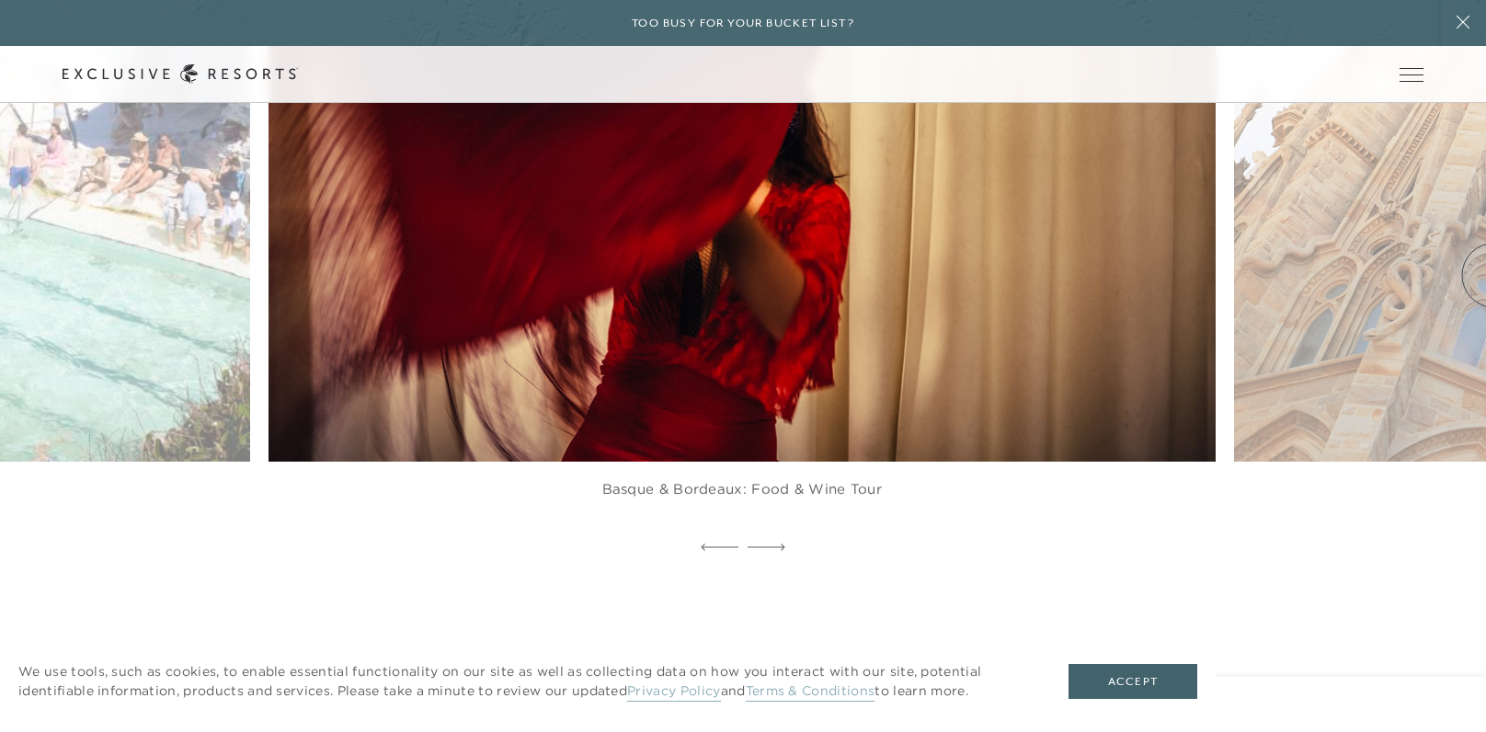
scroll to position [4013, 0]
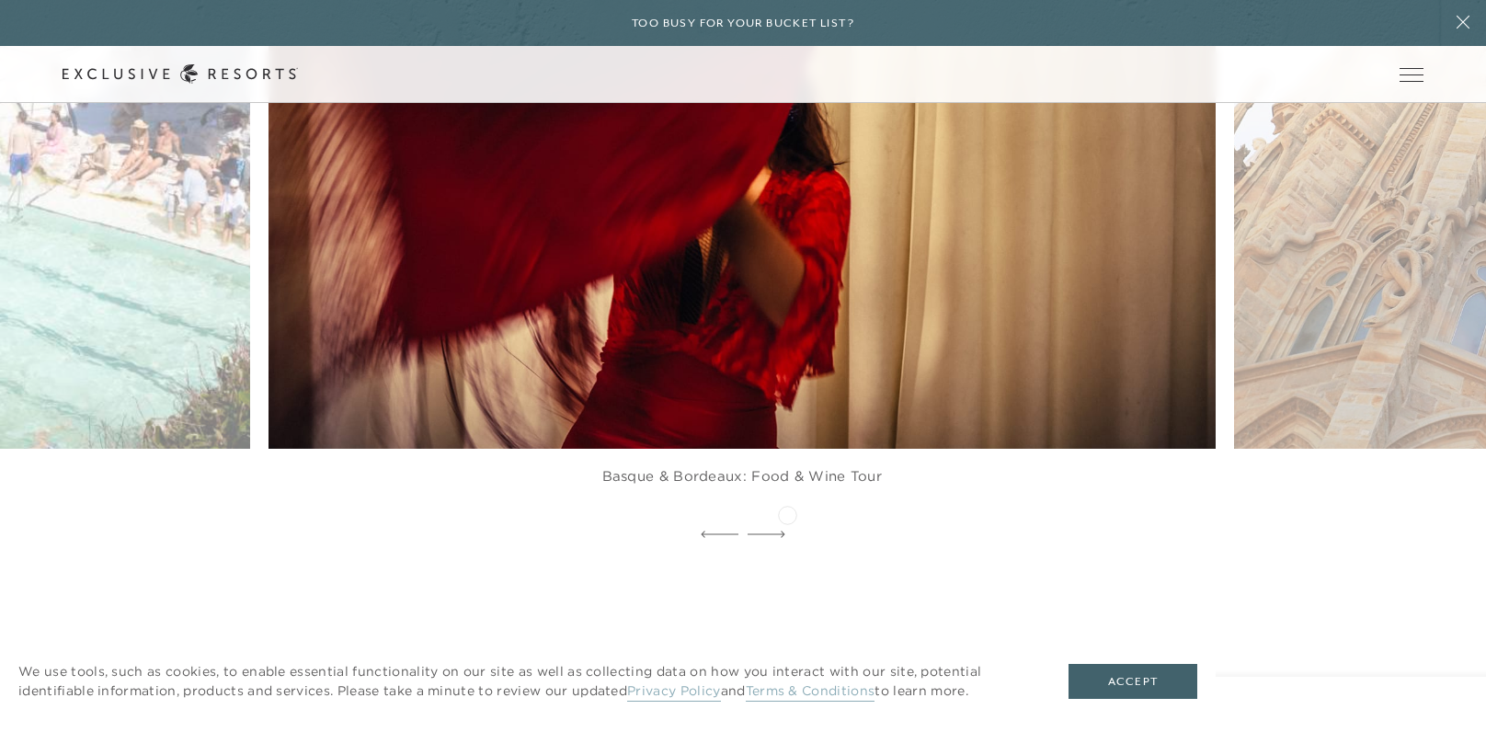
click at [787, 521] on div at bounding box center [743, 535] width 1486 height 28
click at [780, 531] on icon at bounding box center [767, 534] width 38 height 7
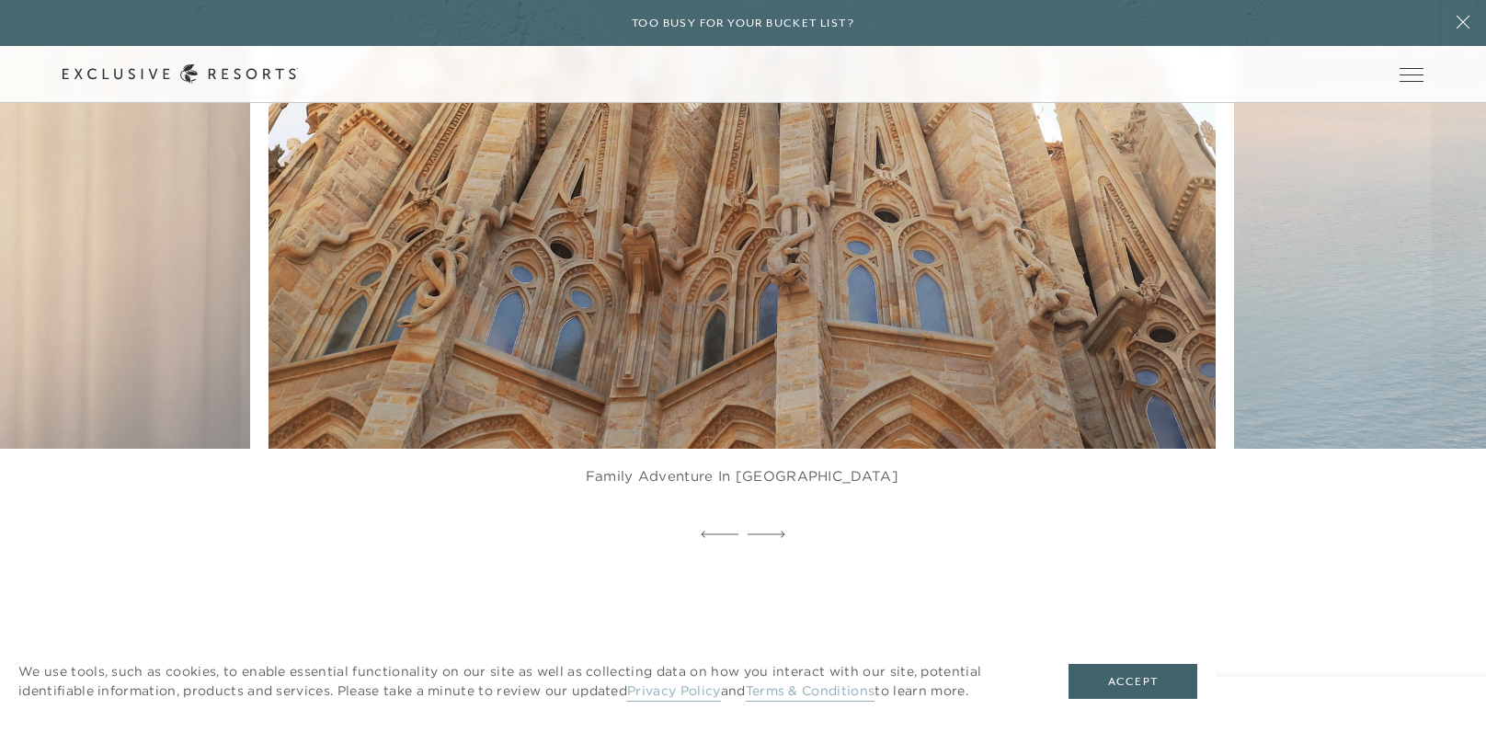
click at [799, 337] on img at bounding box center [773, 156] width 1043 height 641
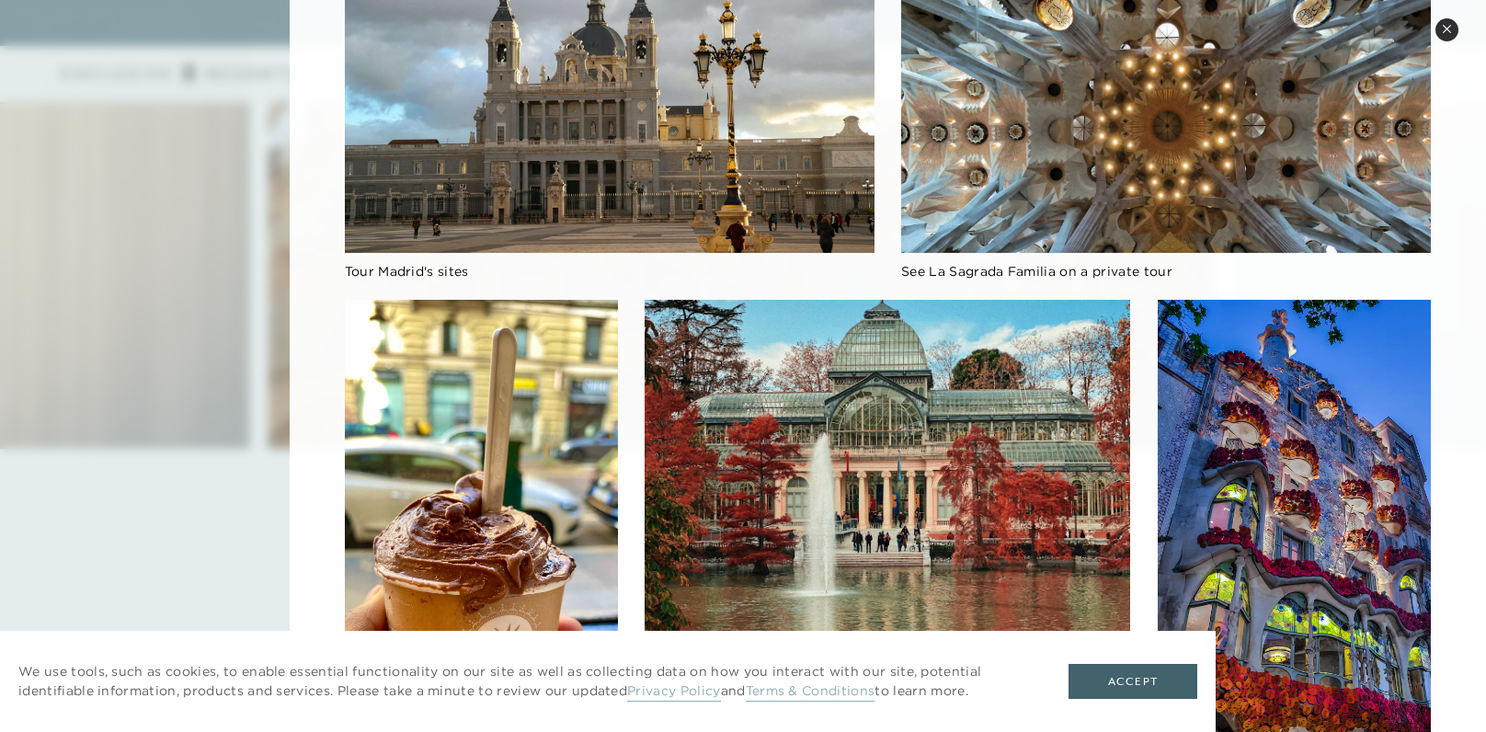
scroll to position [800, 0]
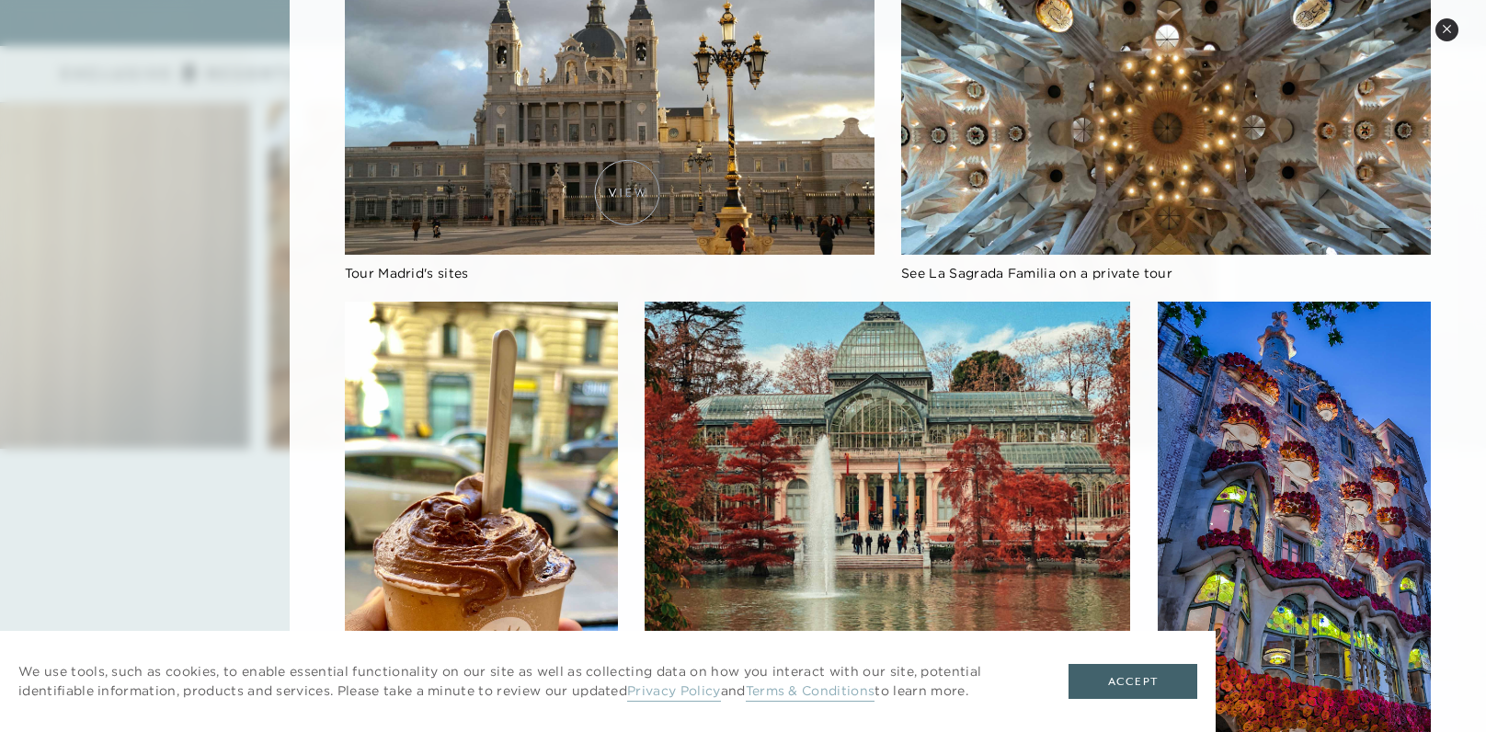
click at [627, 192] on img at bounding box center [610, 106] width 530 height 298
click at [504, 120] on img at bounding box center [610, 106] width 530 height 298
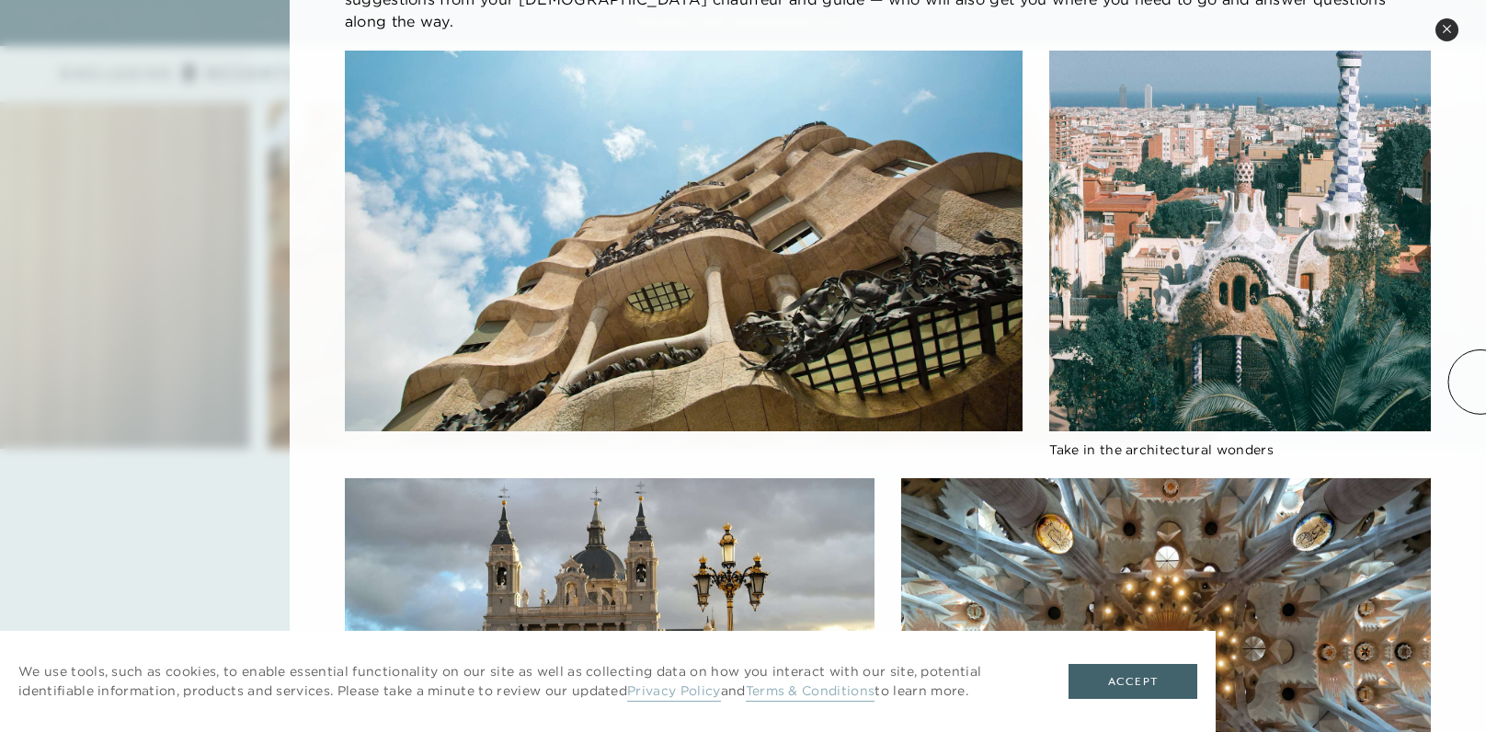
scroll to position [335, 0]
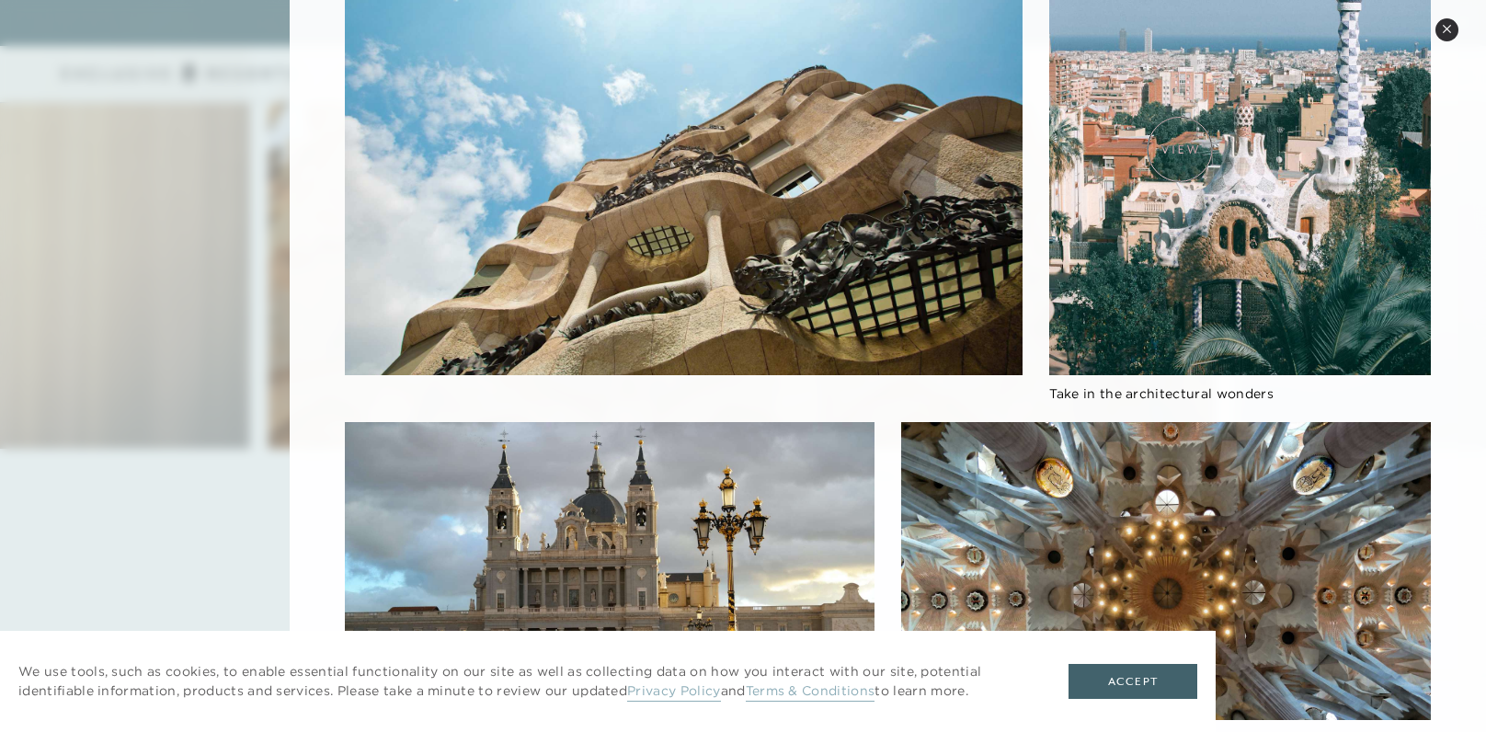
click at [1180, 149] on img at bounding box center [1240, 185] width 382 height 382
click at [819, 246] on img at bounding box center [684, 185] width 678 height 382
click at [794, 520] on img at bounding box center [610, 571] width 530 height 298
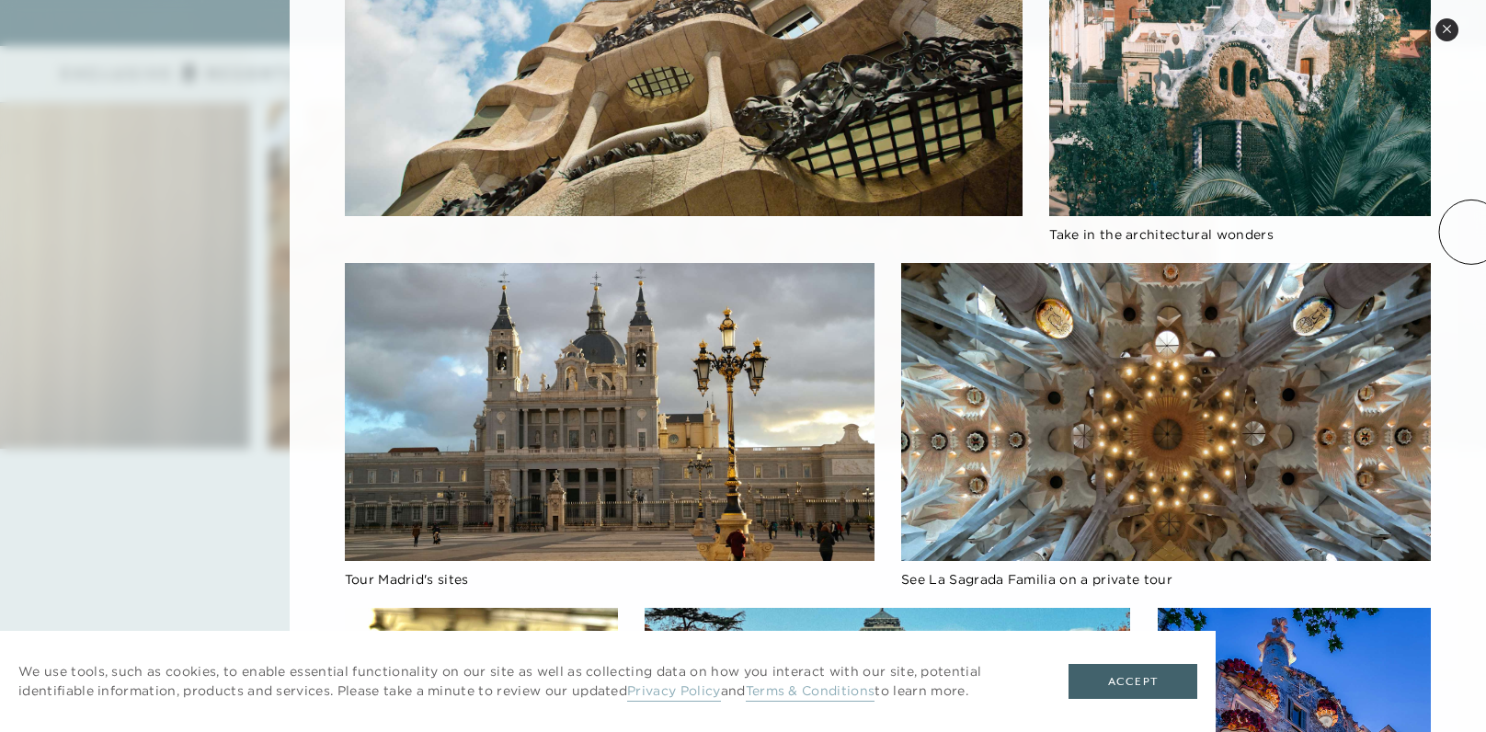
scroll to position [0, 0]
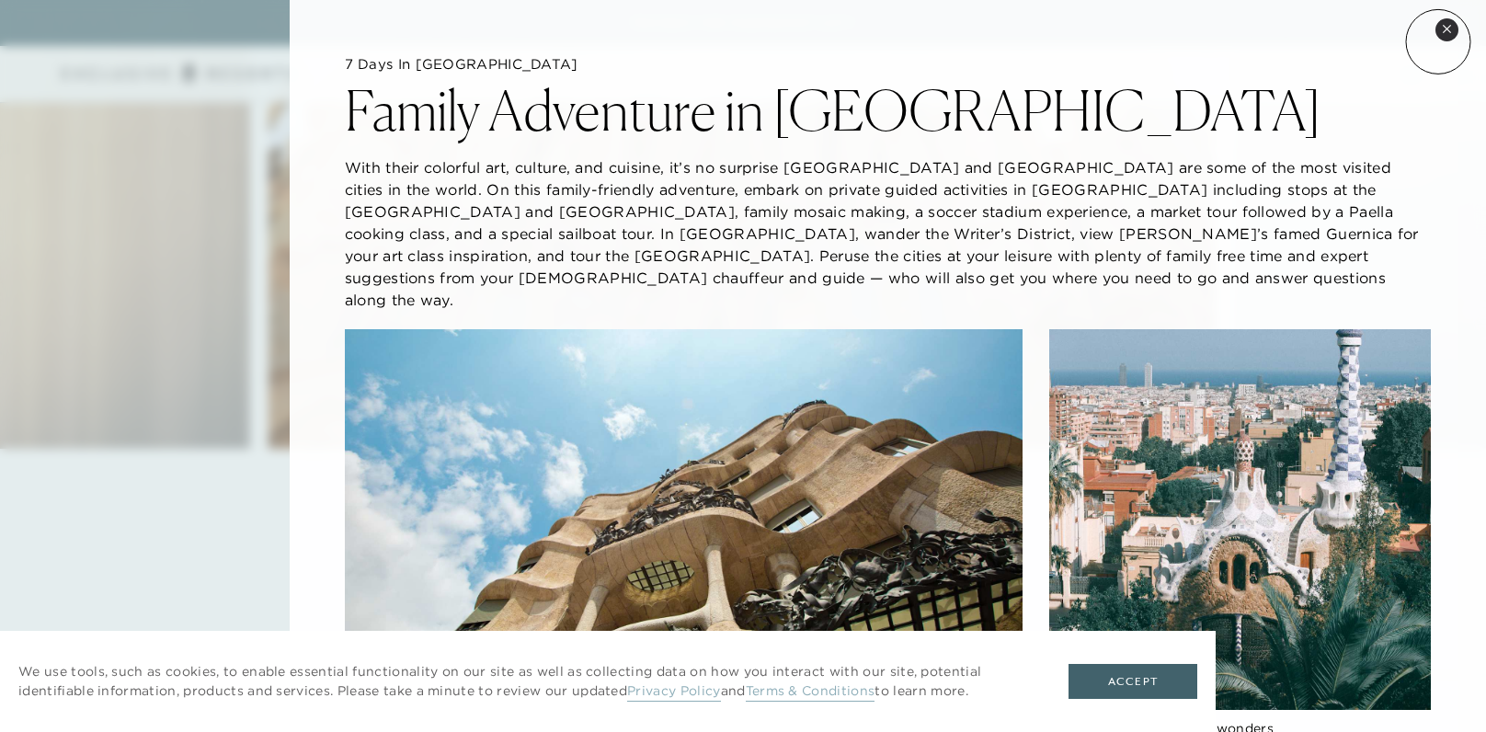
click at [1445, 36] on button "Close quickview" at bounding box center [1446, 29] width 23 height 23
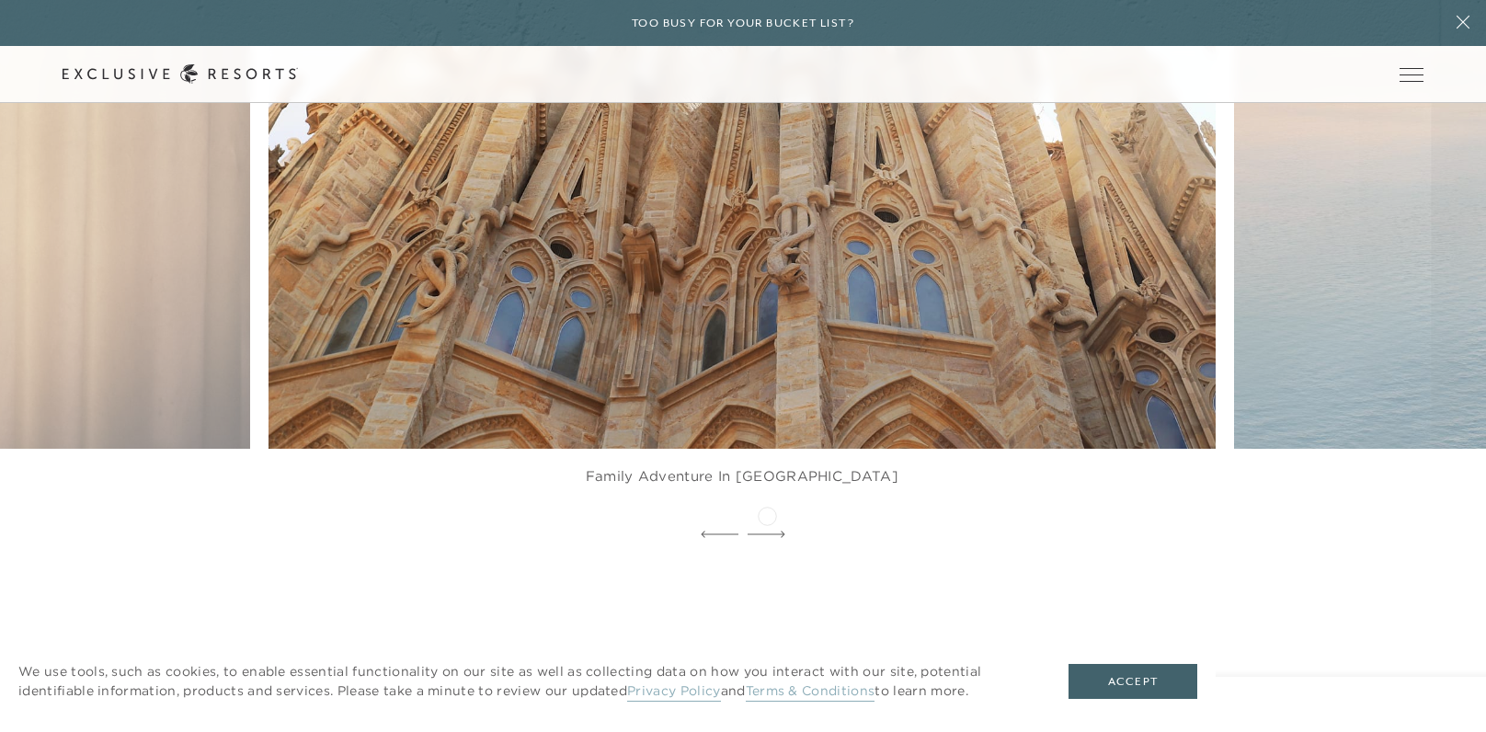
click at [767, 531] on icon at bounding box center [767, 534] width 38 height 6
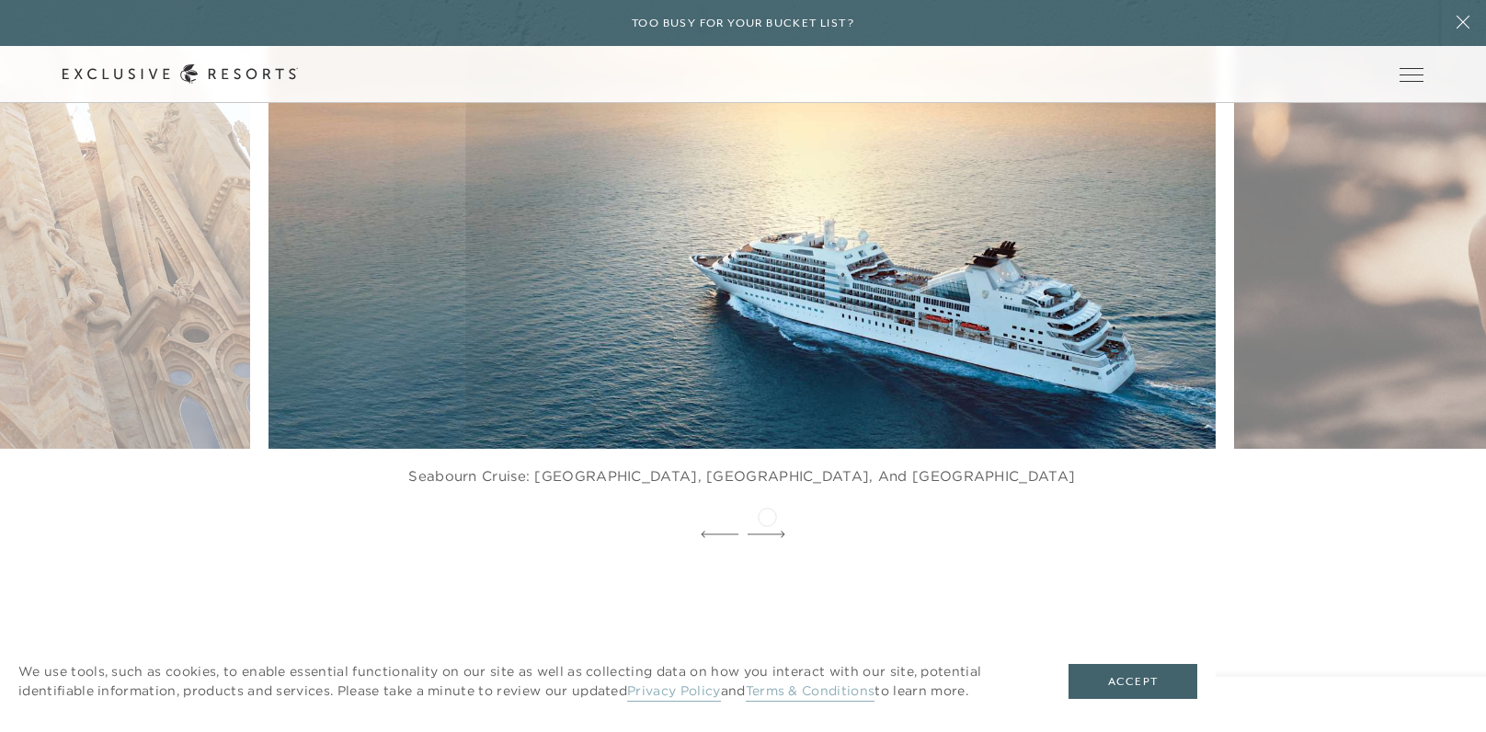
click at [767, 531] on icon at bounding box center [767, 534] width 38 height 6
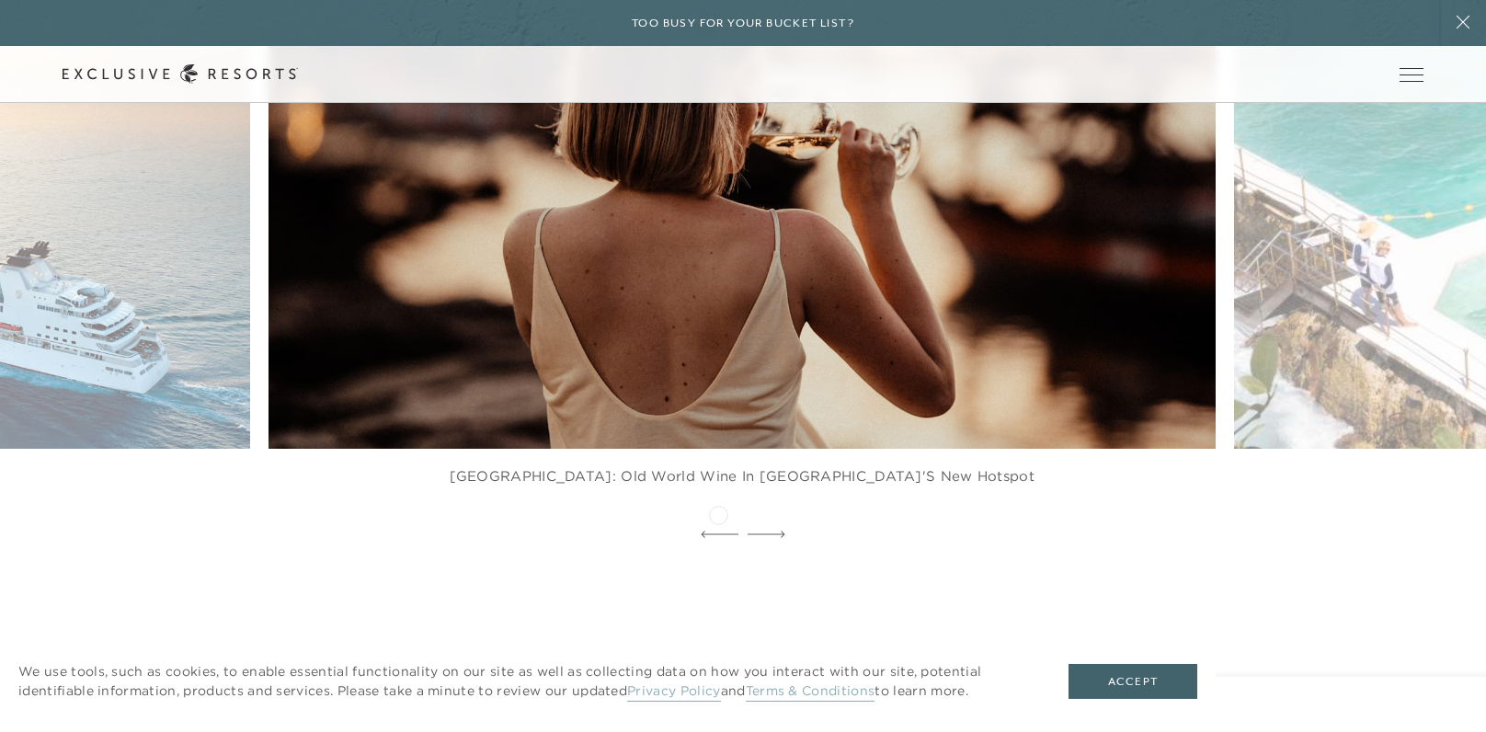
click at [718, 531] on icon at bounding box center [720, 534] width 38 height 7
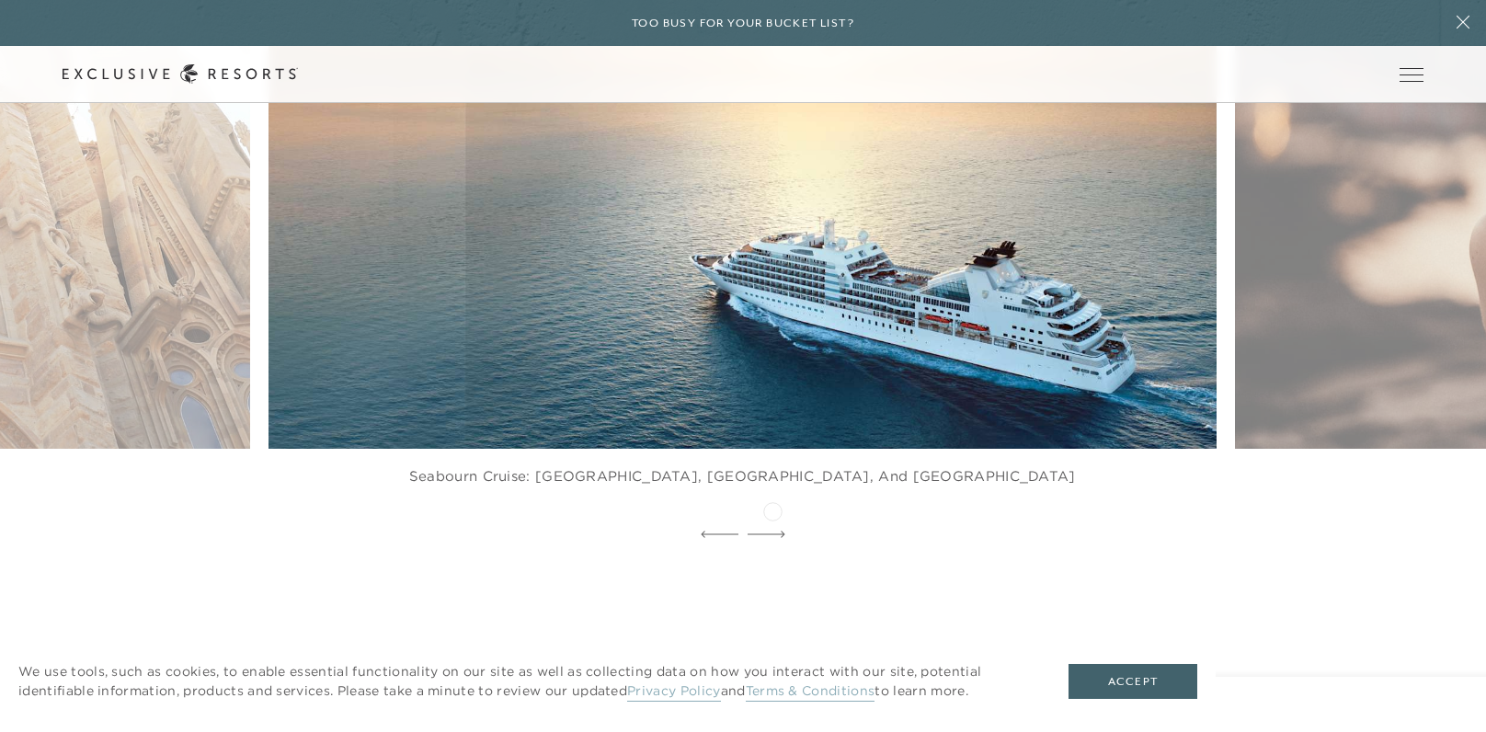
click at [772, 521] on div at bounding box center [767, 535] width 38 height 28
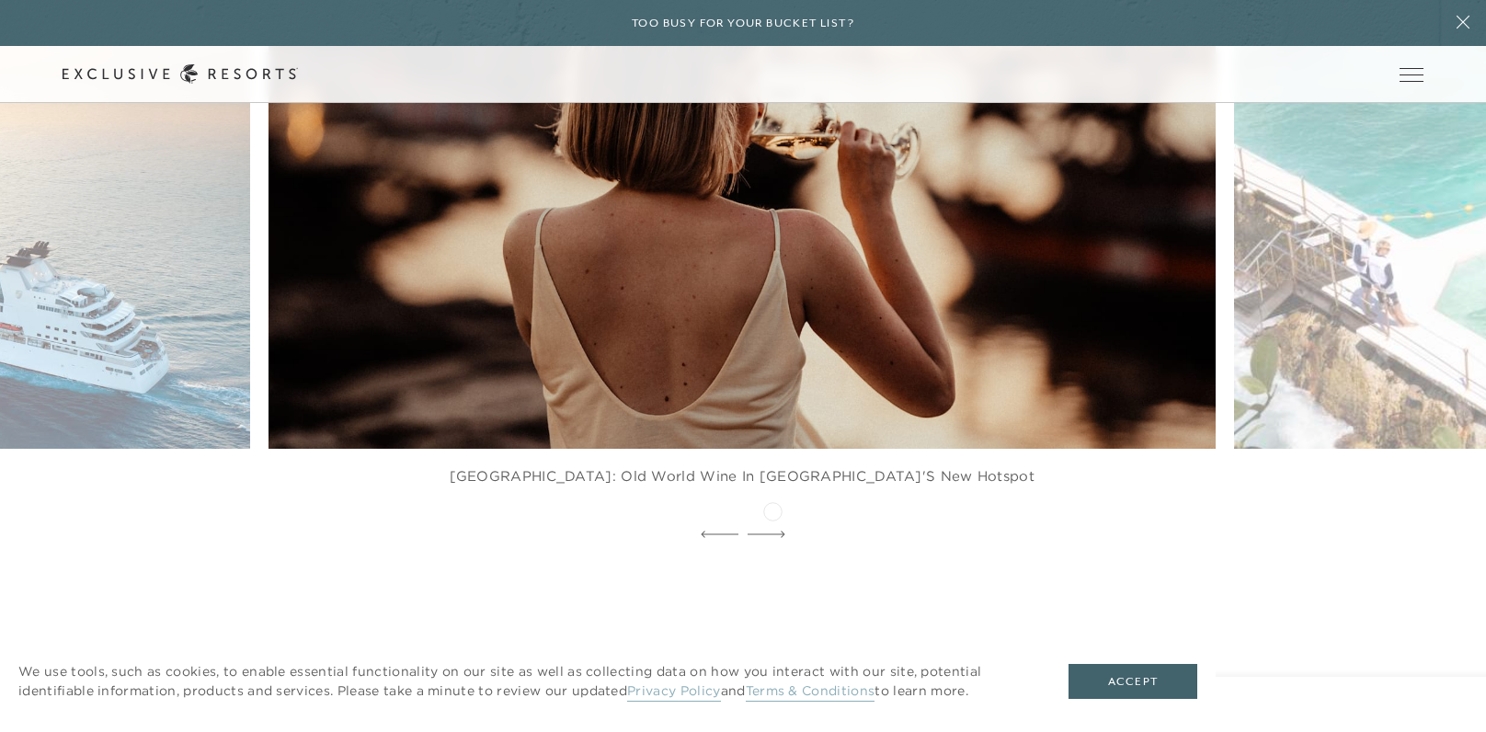
click at [772, 521] on div at bounding box center [767, 535] width 38 height 28
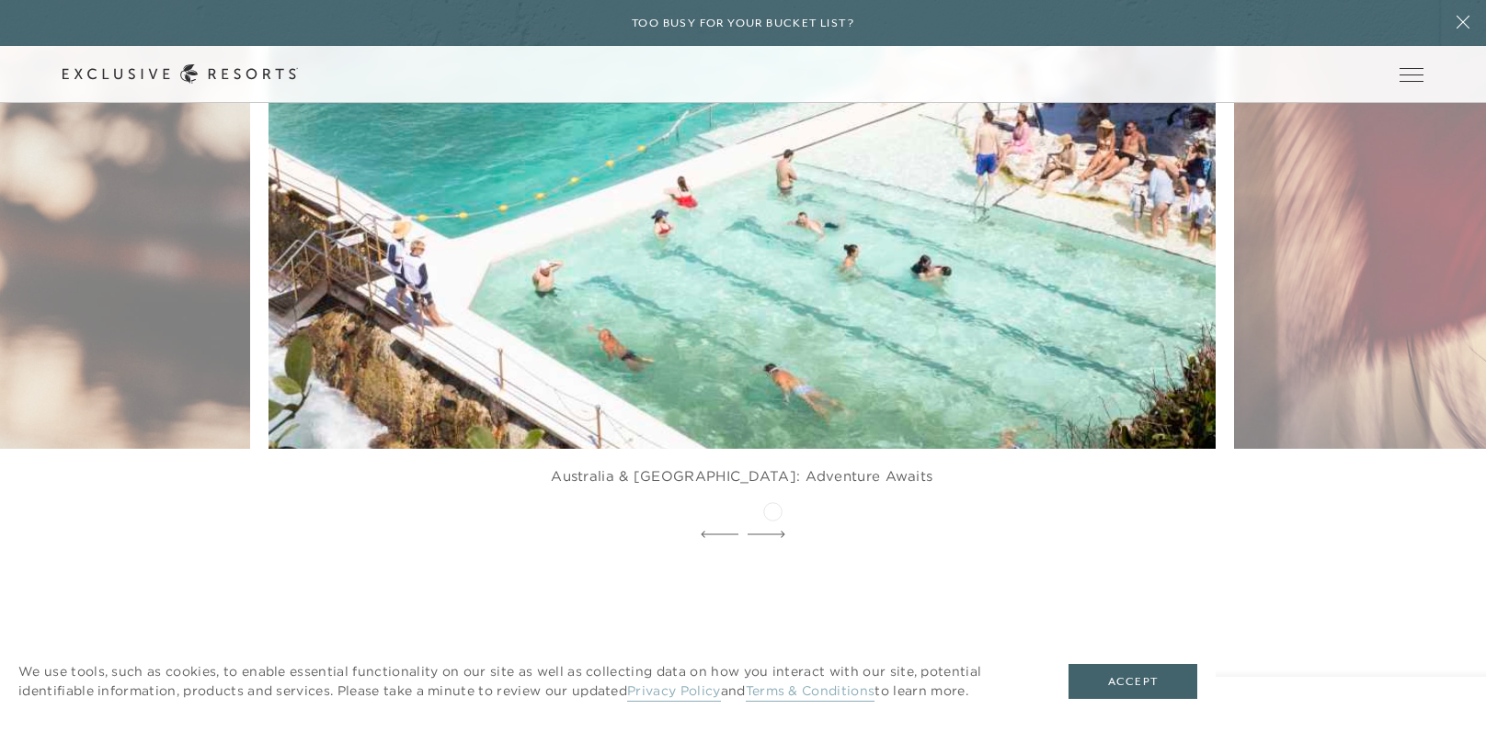
click at [772, 521] on div at bounding box center [767, 535] width 38 height 28
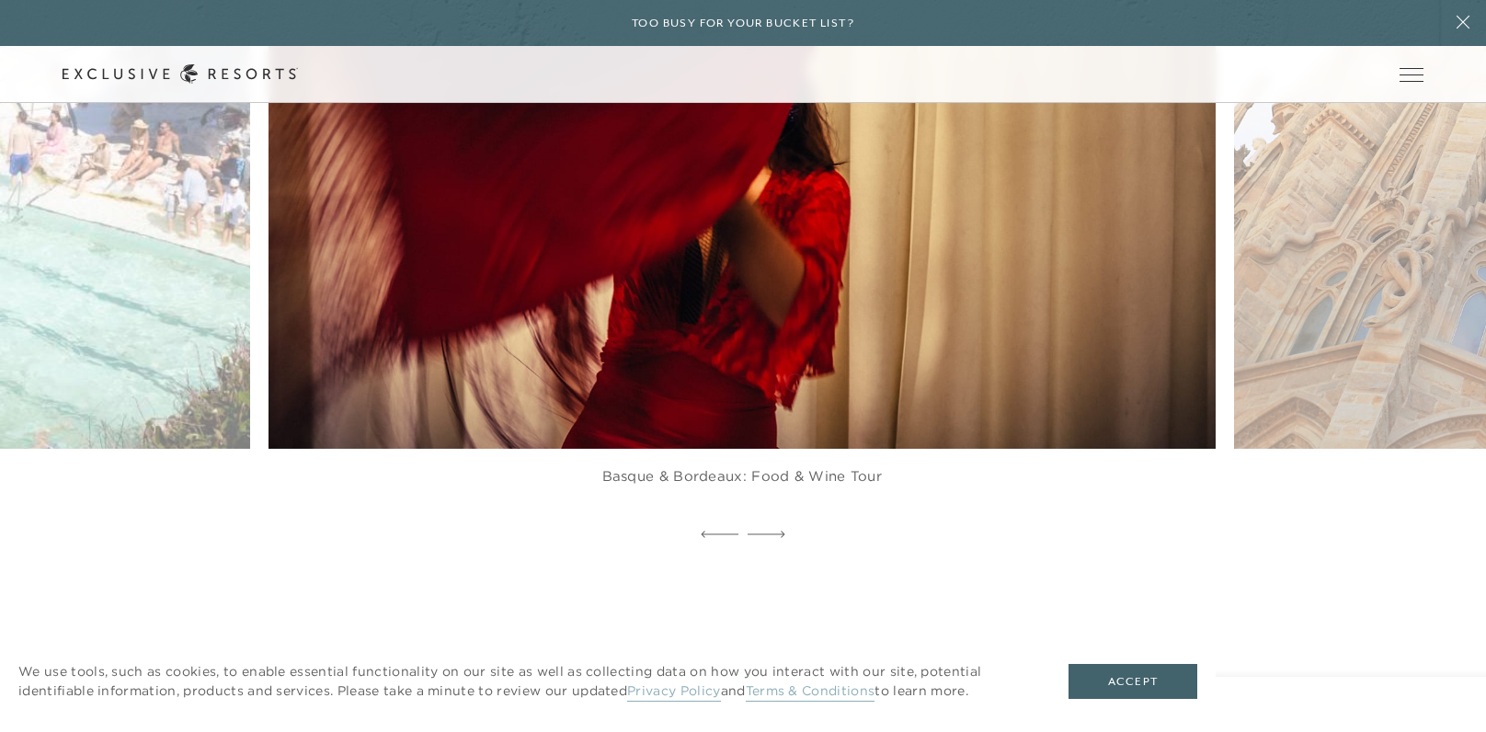
click at [794, 381] on img at bounding box center [773, 156] width 1043 height 641
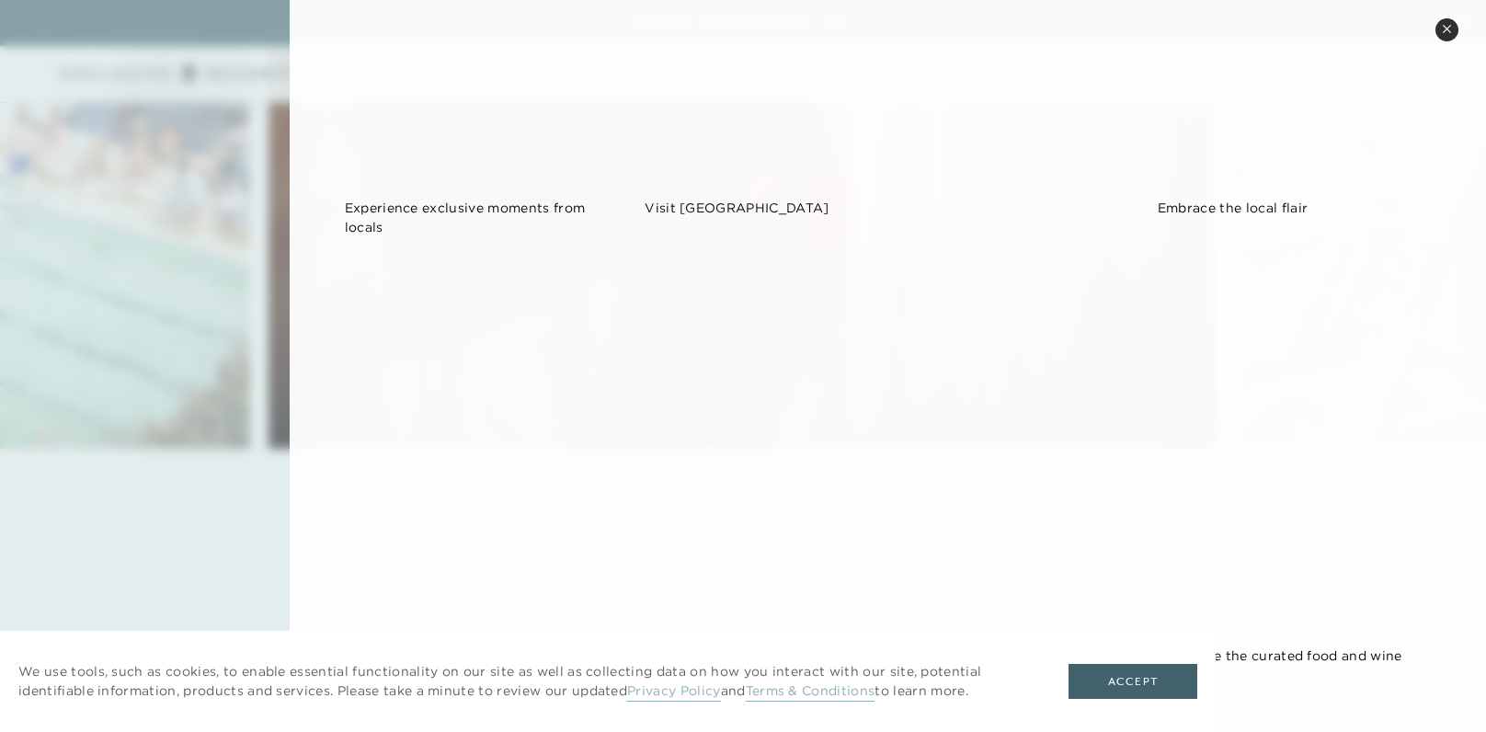
scroll to position [1417, 0]
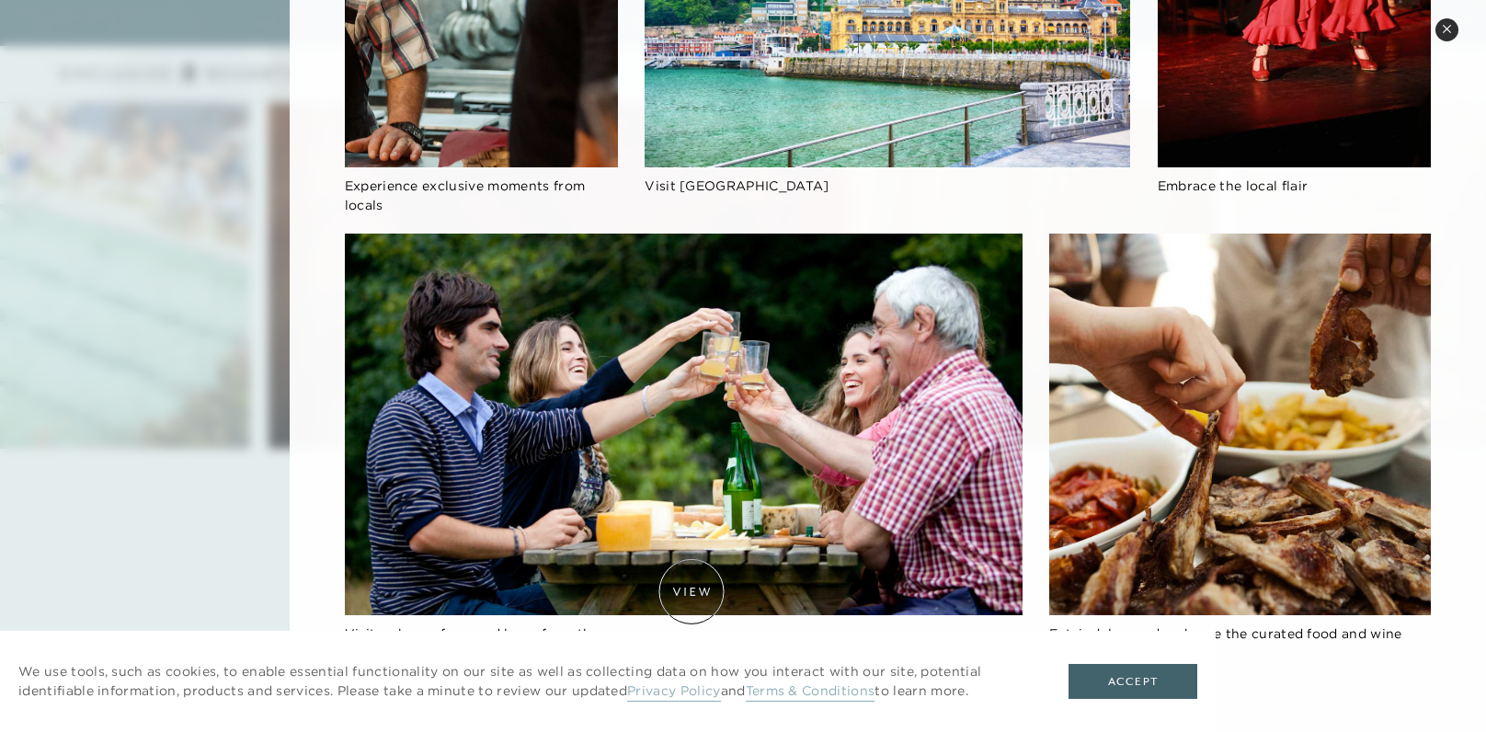
click at [691, 591] on img at bounding box center [684, 425] width 678 height 382
click at [1111, 685] on button "Accept" at bounding box center [1133, 681] width 129 height 35
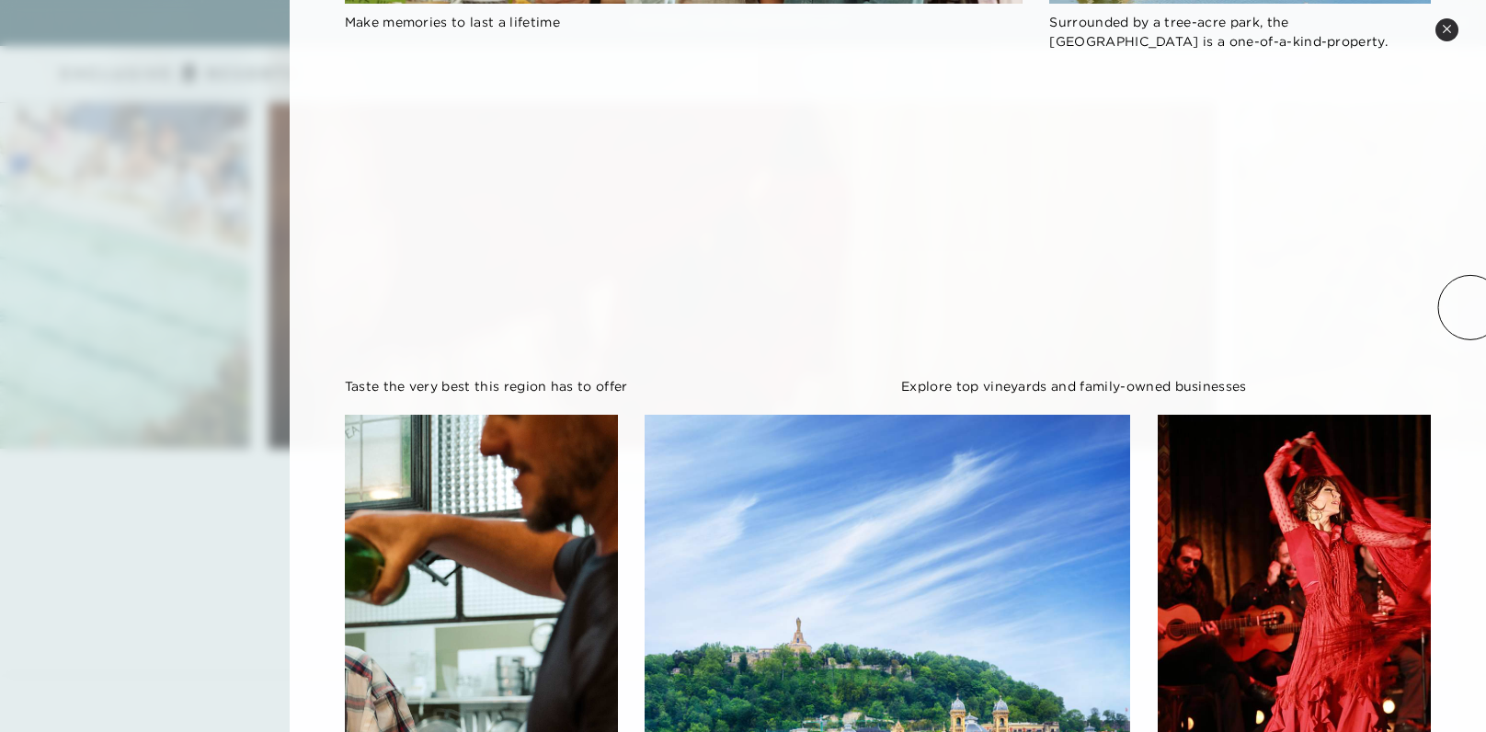
scroll to position [664, 0]
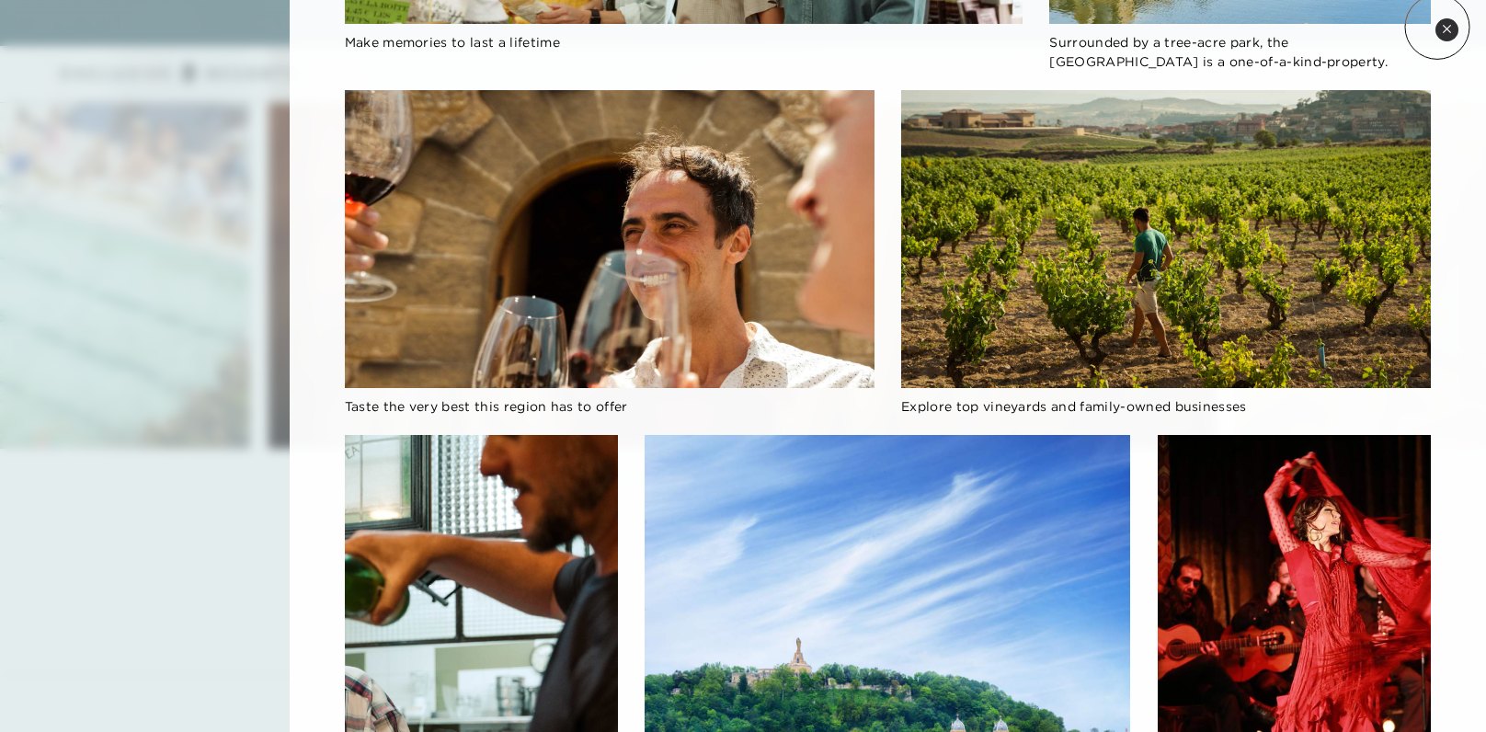
click at [1438, 25] on button "Close quickview" at bounding box center [1446, 29] width 23 height 23
